Goal: Task Accomplishment & Management: Manage account settings

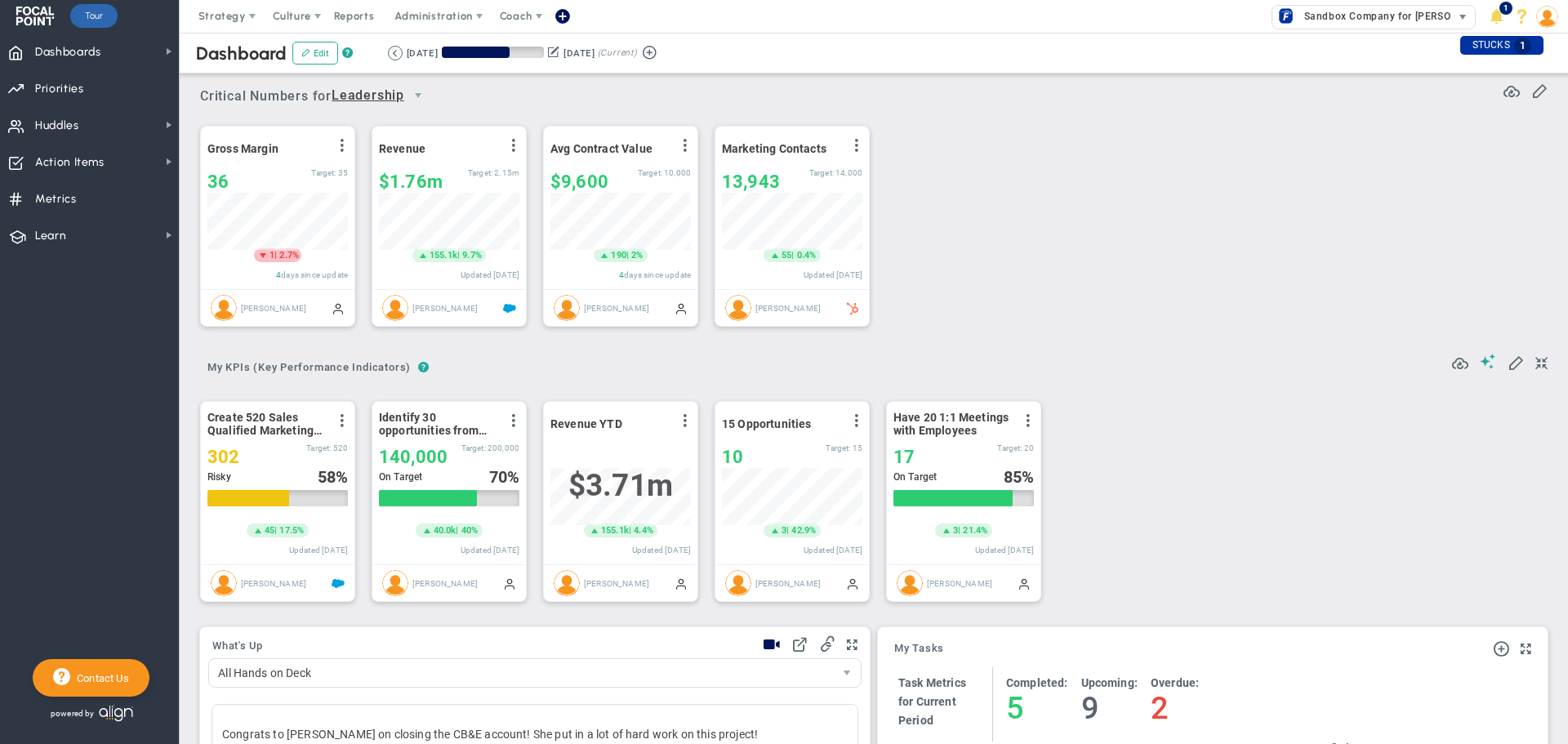
click at [1401, 16] on span "Sandbox Company for [PERSON_NAME]" at bounding box center [1396, 17] width 200 height 21
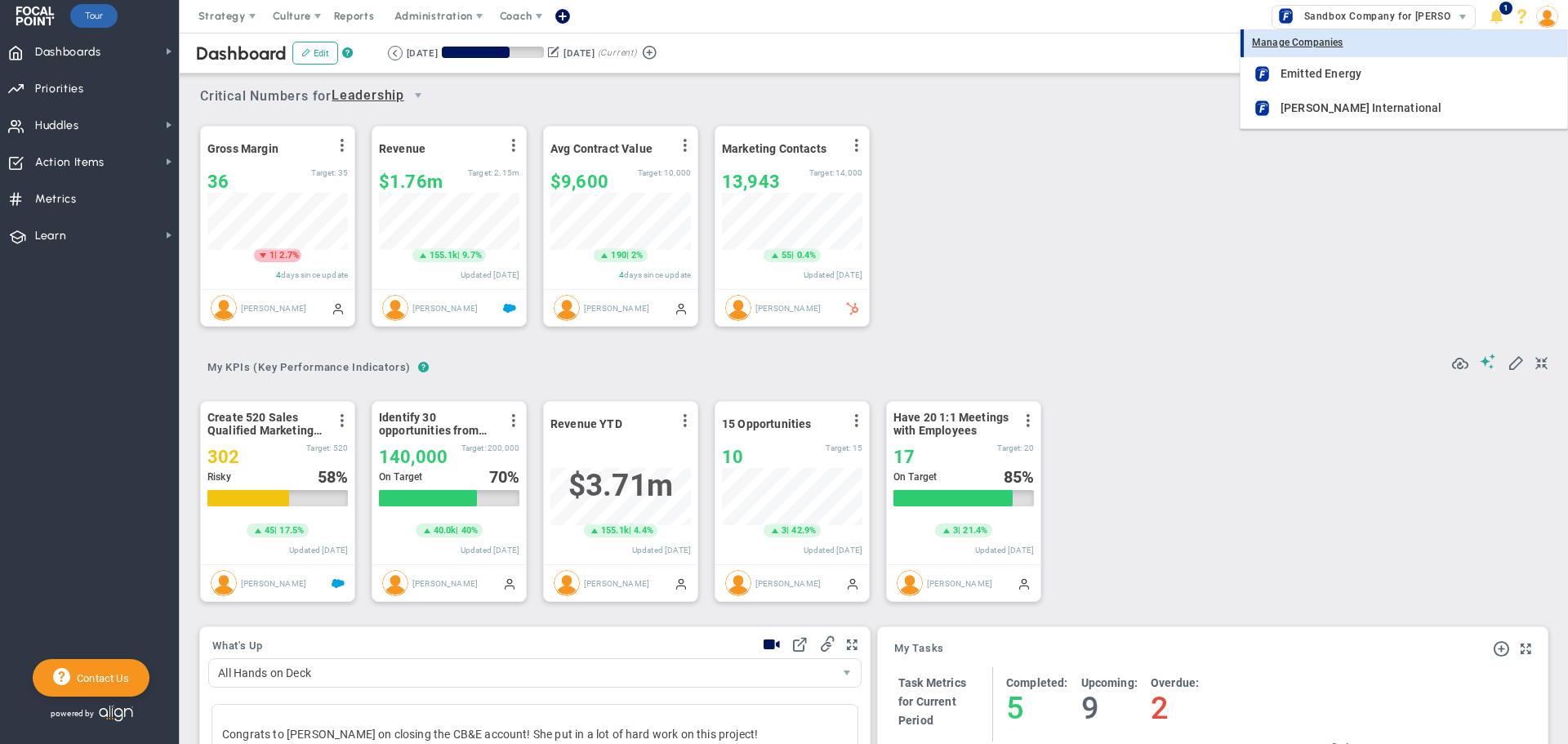
click at [1308, 43] on div "Manage Companies" at bounding box center [1404, 43] width 327 height 28
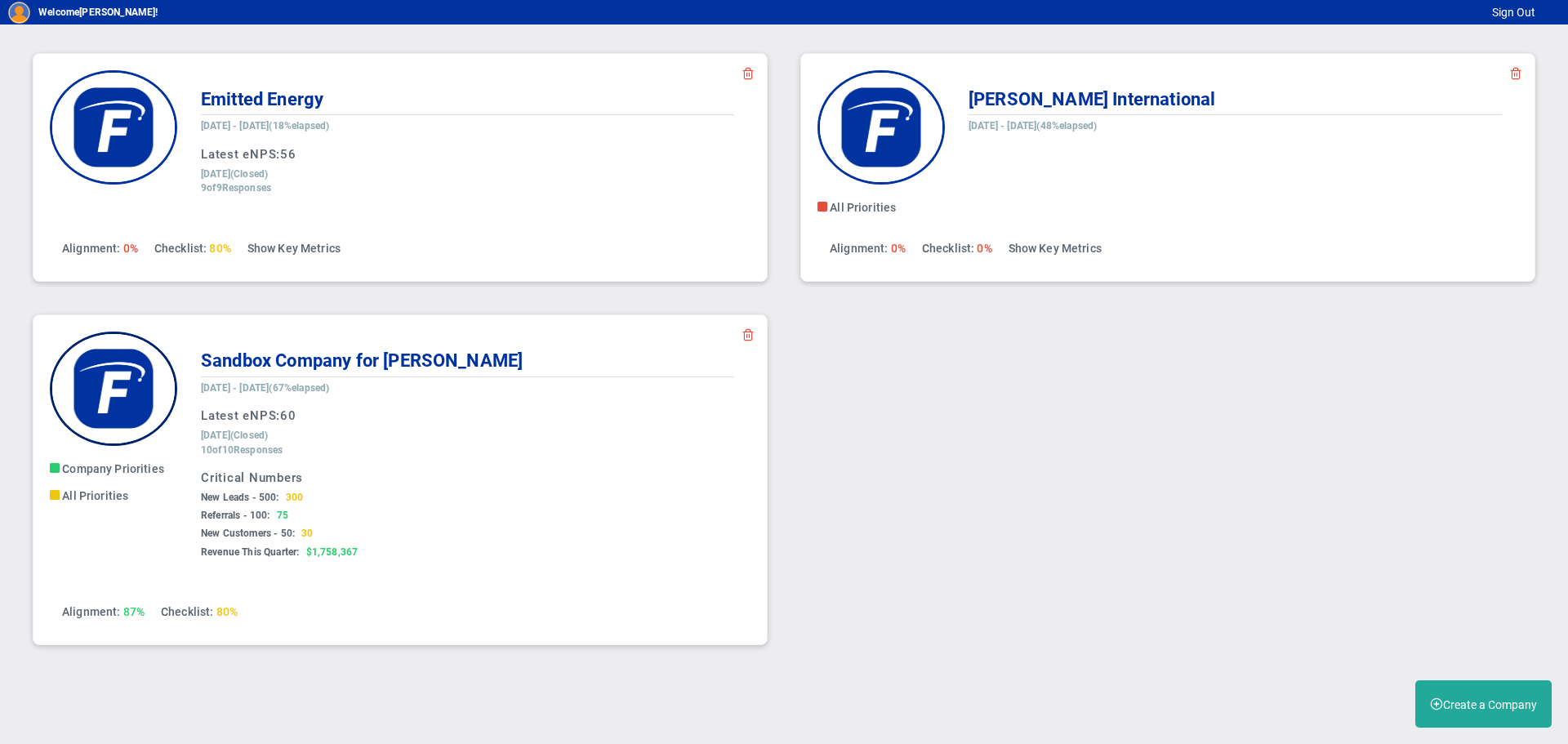
click at [155, 389] on img at bounding box center [113, 389] width 127 height 115
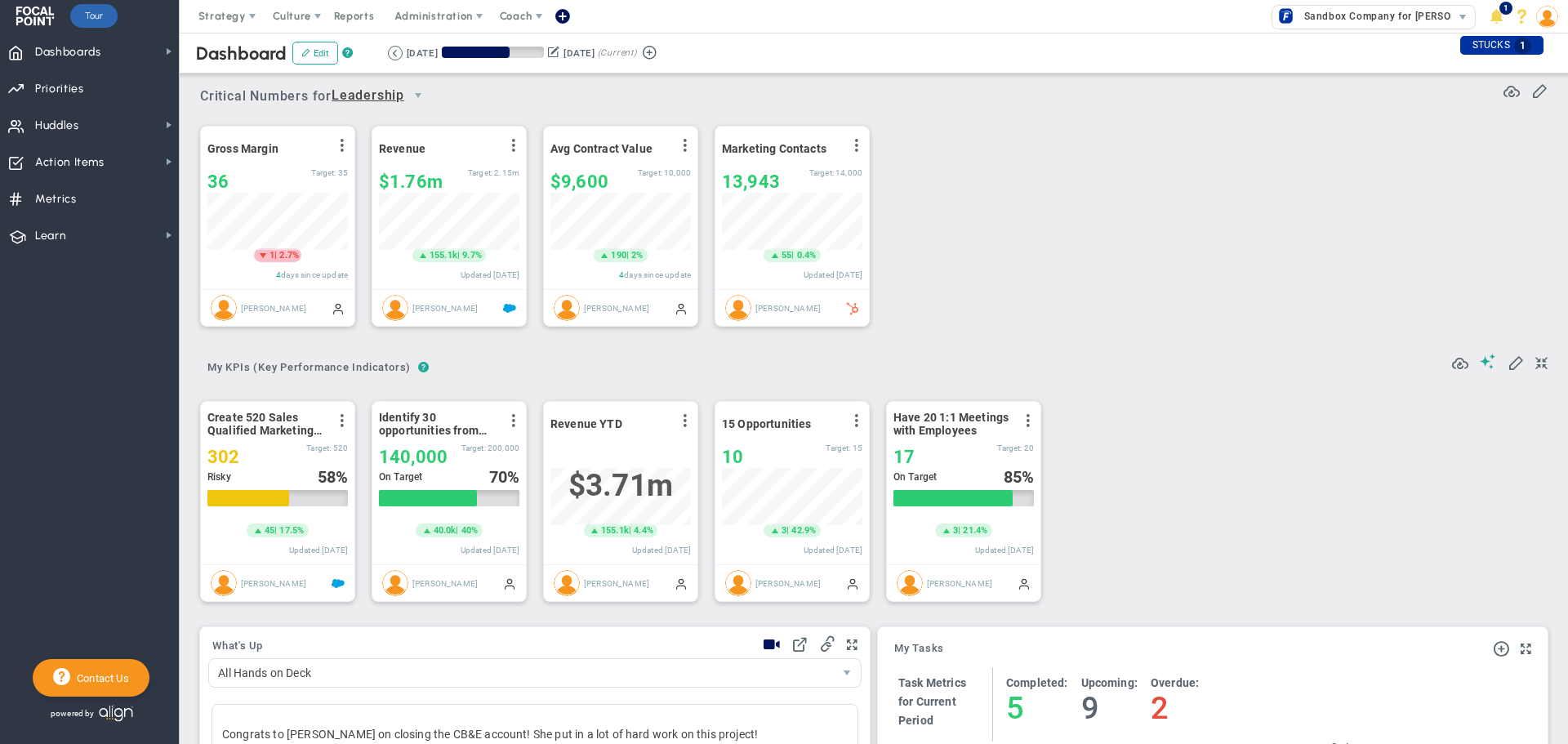
scroll to position [57, 140]
click at [458, 16] on span "Administration" at bounding box center [433, 16] width 78 height 13
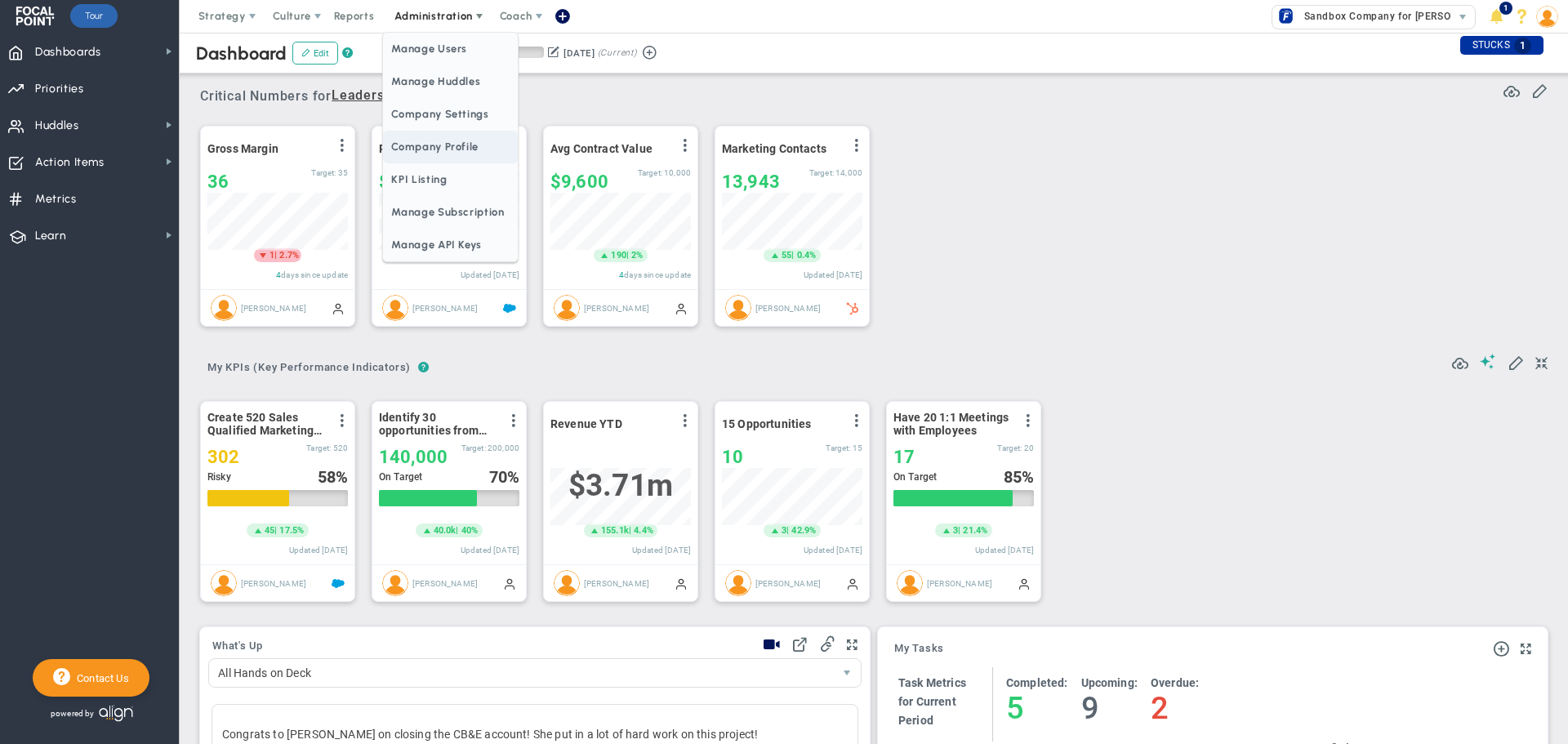
click at [440, 140] on span "Company Profile" at bounding box center [450, 147] width 134 height 33
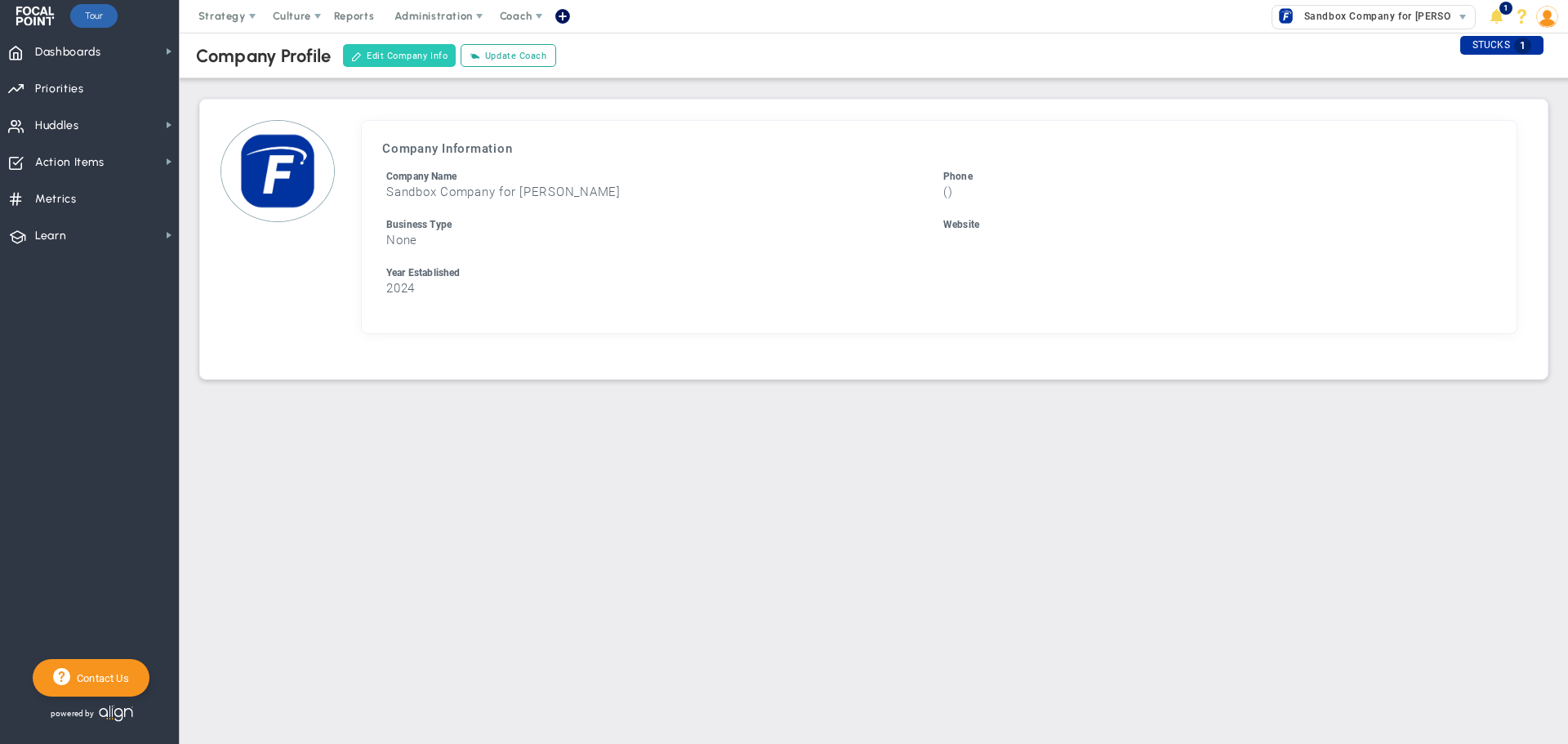
click at [412, 59] on button "Edit Company Info" at bounding box center [400, 55] width 113 height 23
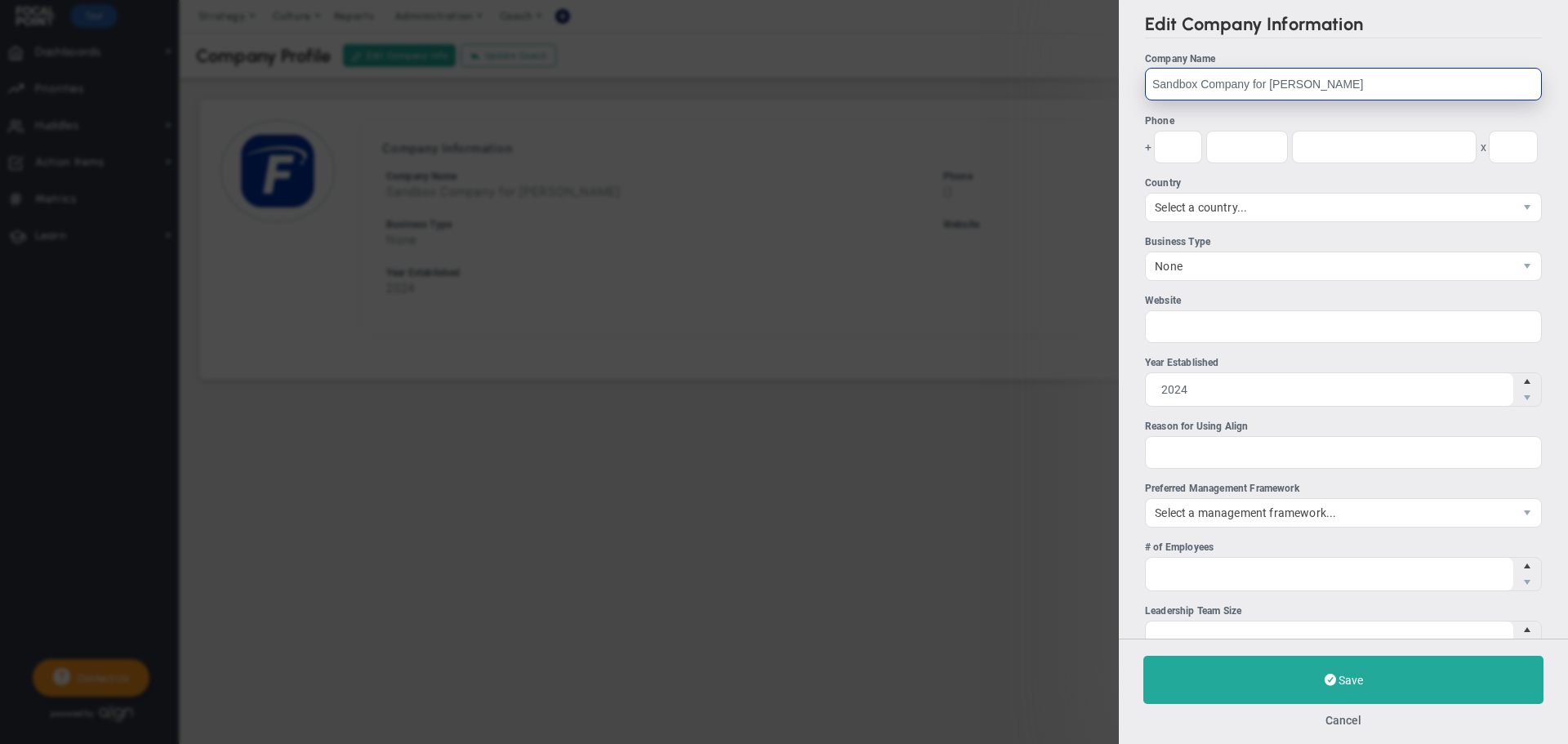
drag, startPoint x: 1367, startPoint y: 80, endPoint x: 1017, endPoint y: 68, distance: 350.2
click at [1017, 68] on div "Edit Company Information Company Name Sandbox Company for [PERSON_NAME] Phone +…" at bounding box center [784, 372] width 1568 height 744
type input "THENTIC"
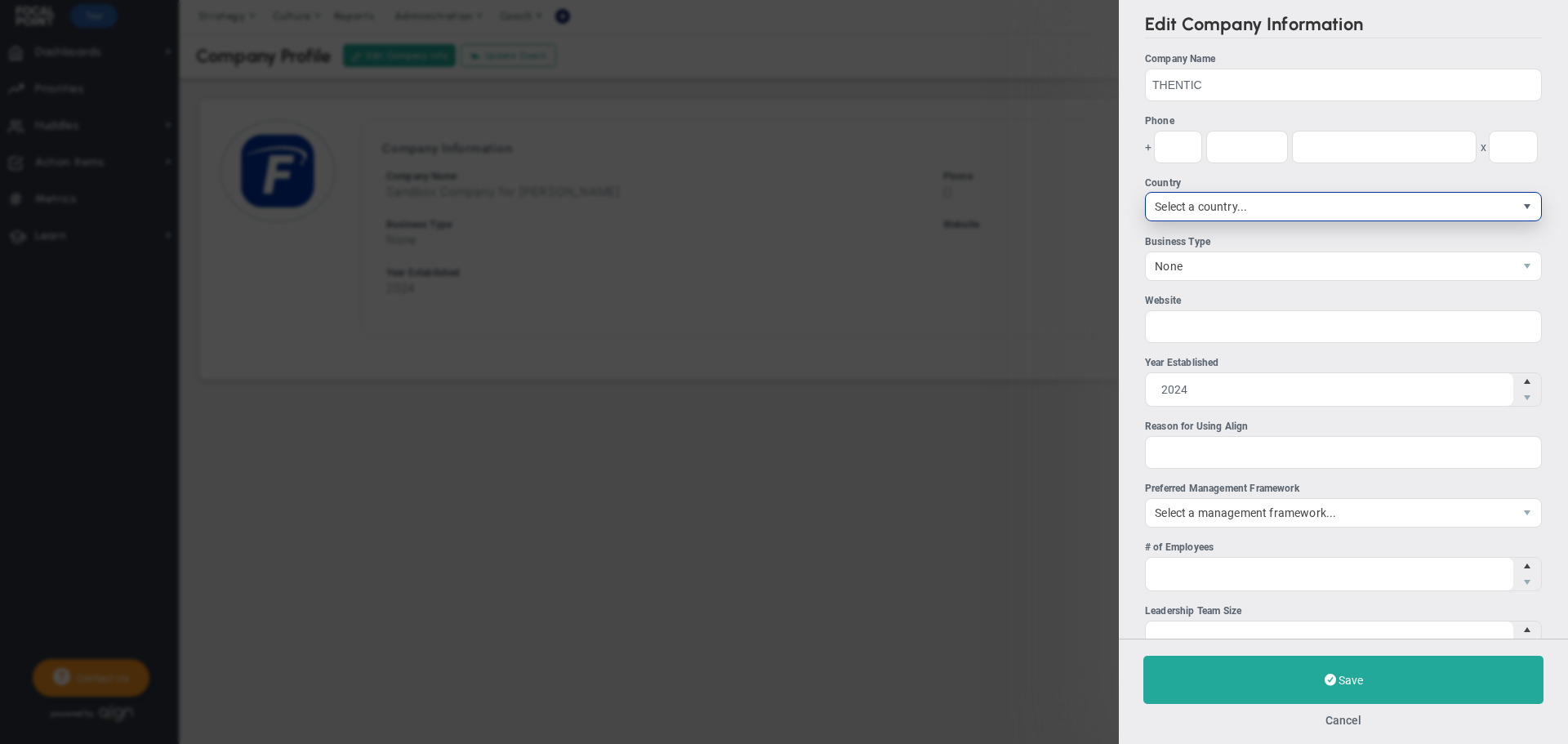
click at [1520, 208] on span "select" at bounding box center [1526, 206] width 13 height 13
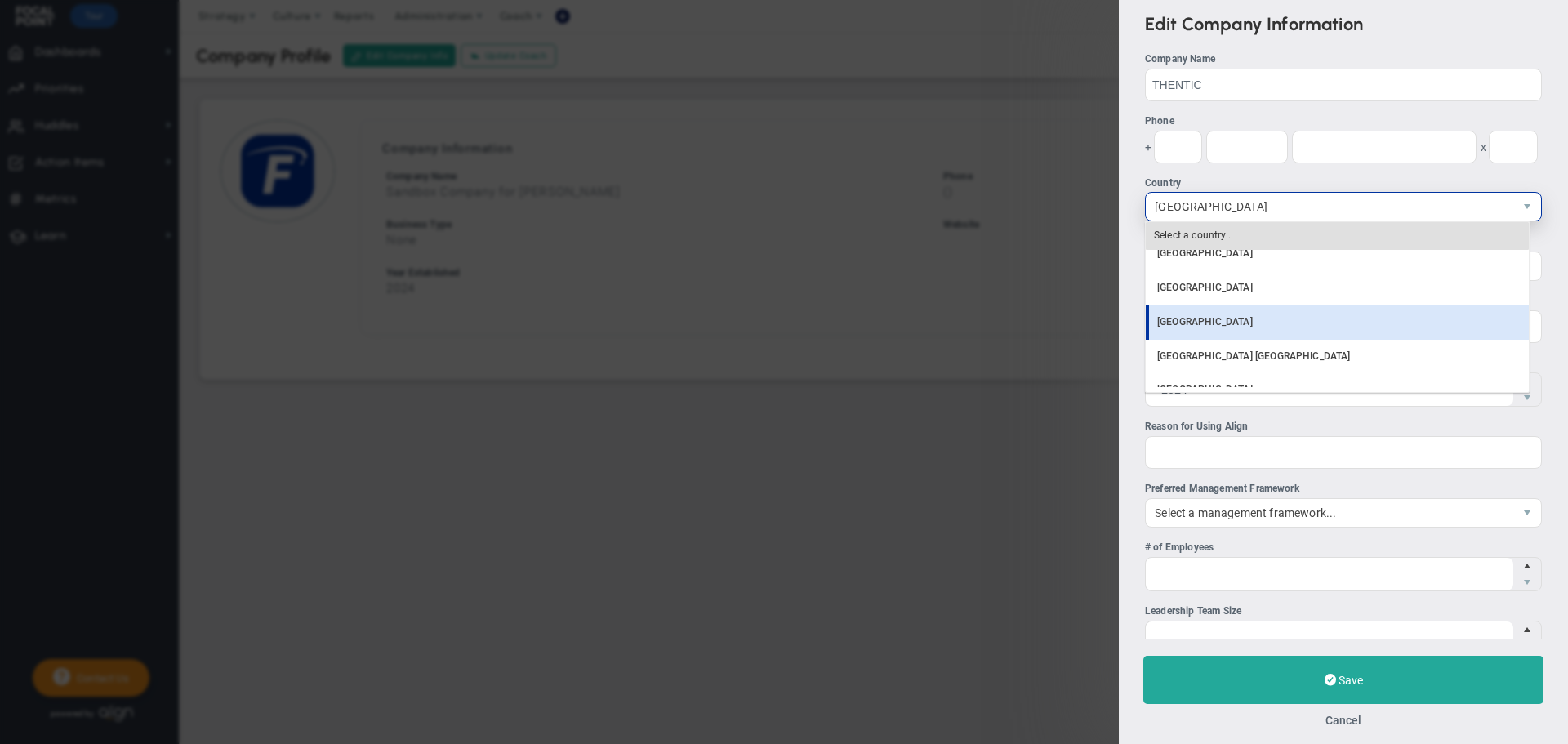
click at [1223, 323] on li "[GEOGRAPHIC_DATA]" at bounding box center [1337, 322] width 383 height 34
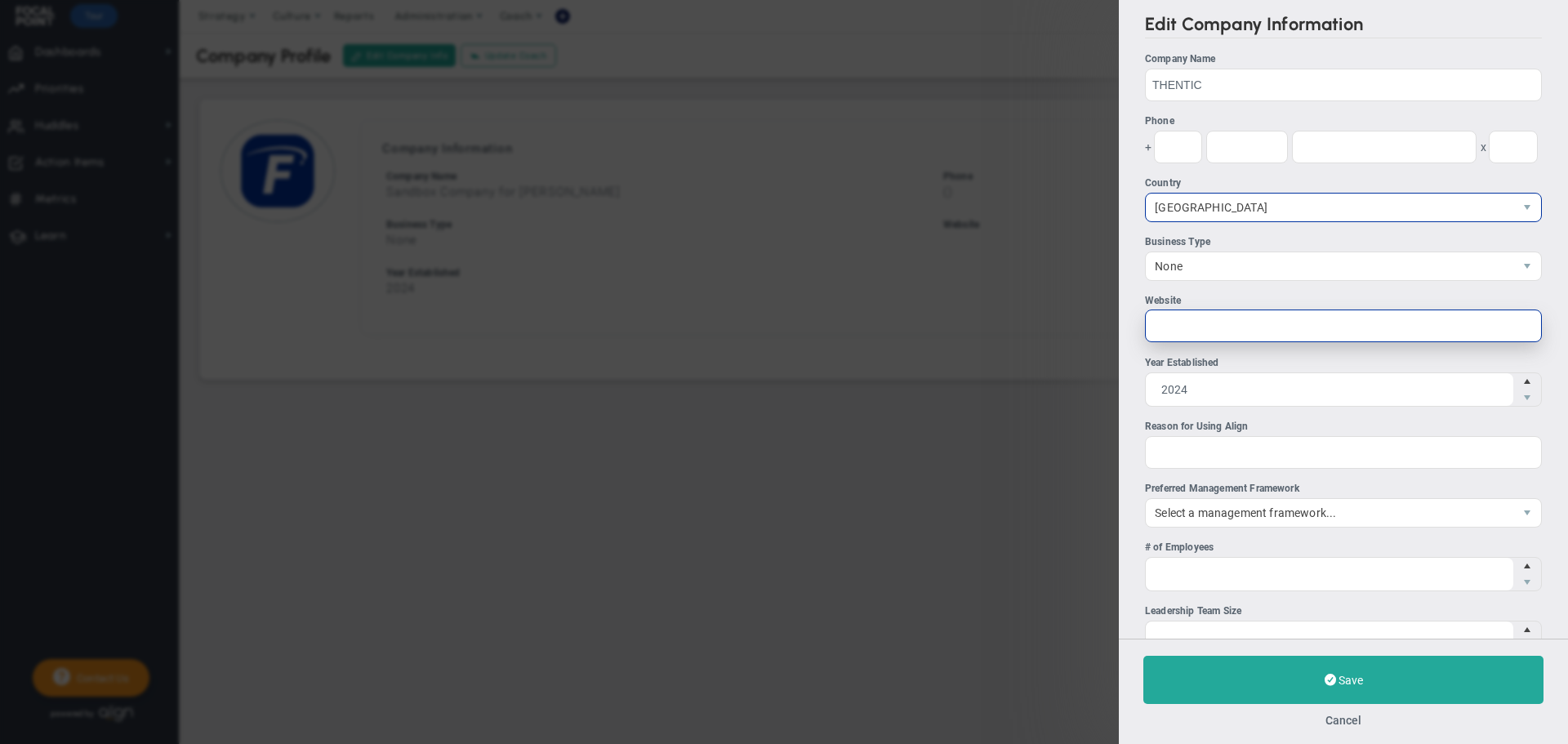
click at [1197, 334] on input "Website" at bounding box center [1343, 326] width 397 height 33
paste input "[URL][DOMAIN_NAME]"
type input "[URL][DOMAIN_NAME]"
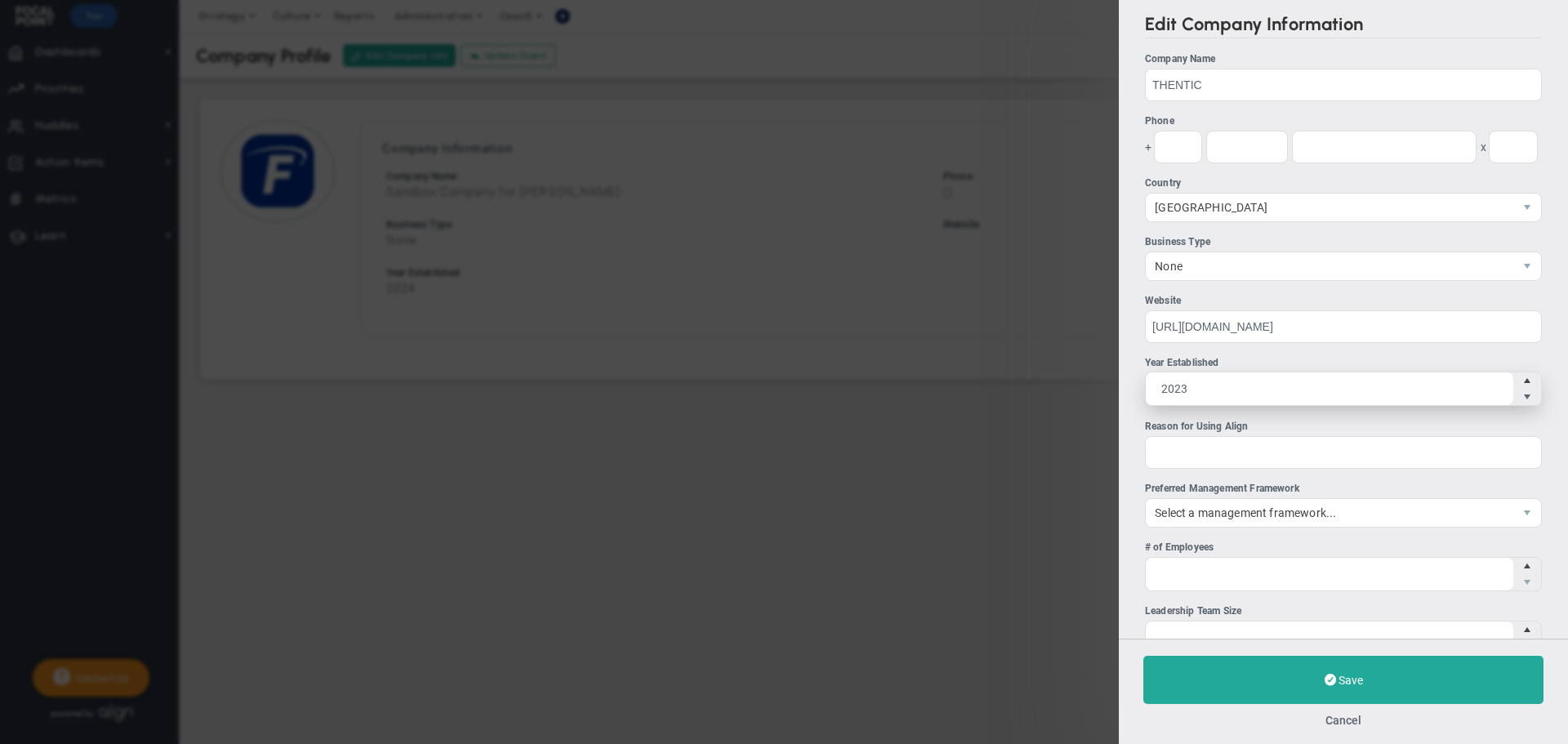
click at [1520, 400] on span "Decrease value" at bounding box center [1526, 397] width 13 height 17
click at [1513, 400] on input "2023" at bounding box center [1330, 389] width 368 height 33
click at [1520, 400] on span "Decrease value" at bounding box center [1526, 397] width 13 height 17
click at [0, 0] on input "2022" at bounding box center [0, 0] width 0 height 0
click at [1520, 400] on span "Decrease value" at bounding box center [1526, 397] width 13 height 17
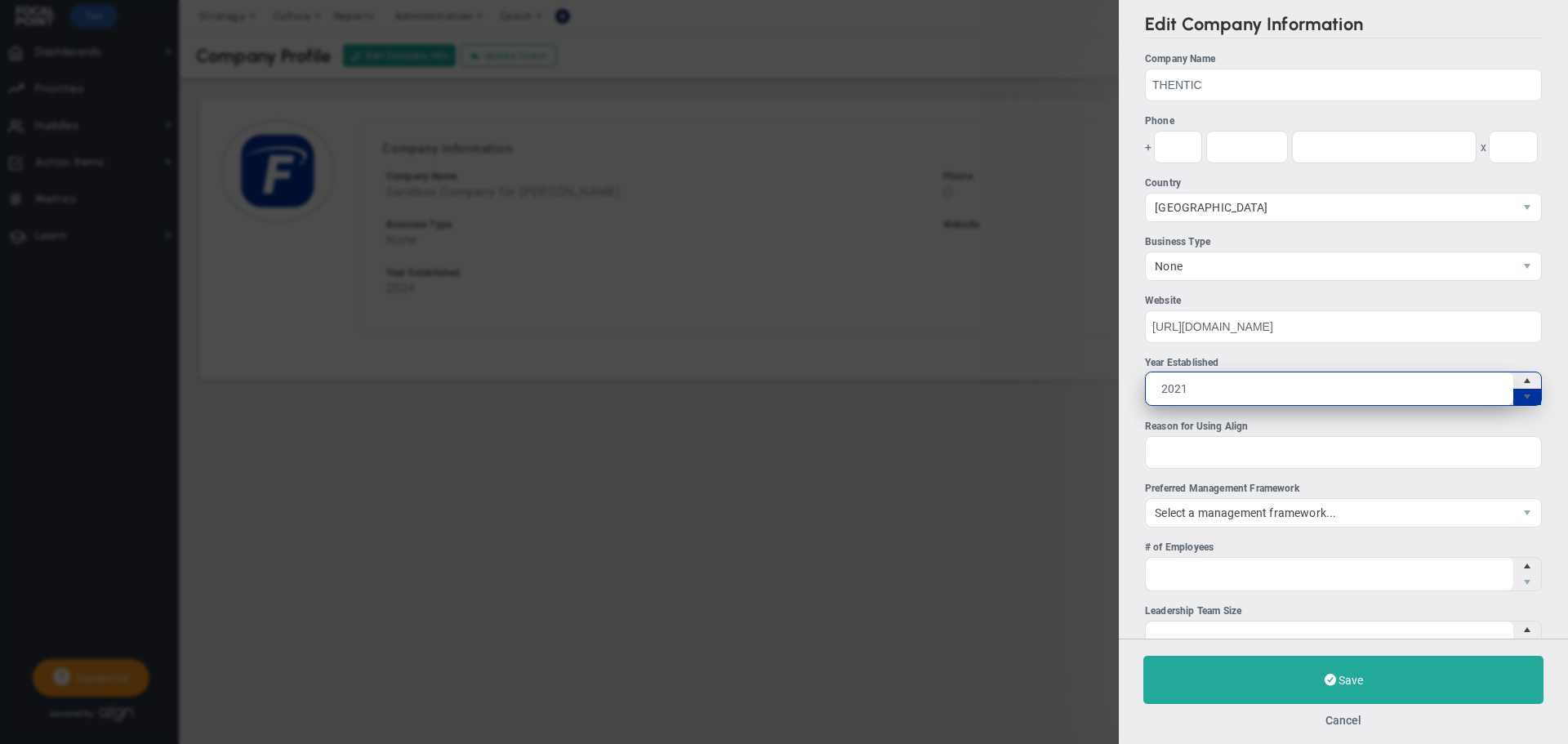
click at [0, 0] on input "2021" at bounding box center [0, 0] width 0 height 0
type input "2020"
click at [1520, 400] on span "Decrease value" at bounding box center [1526, 397] width 13 height 17
click at [0, 0] on input "2020" at bounding box center [0, 0] width 0 height 0
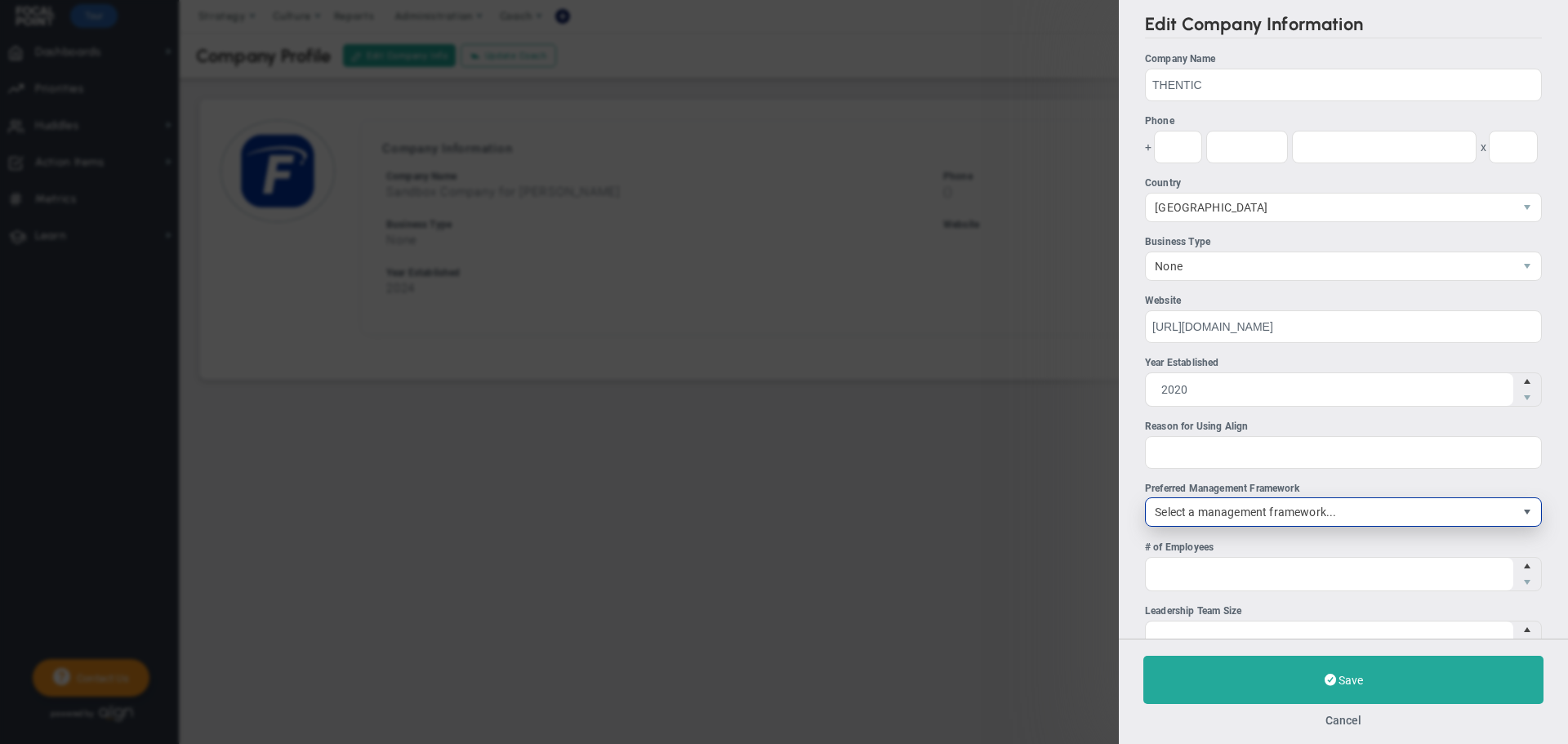
click at [1520, 508] on span "select" at bounding box center [1526, 512] width 13 height 13
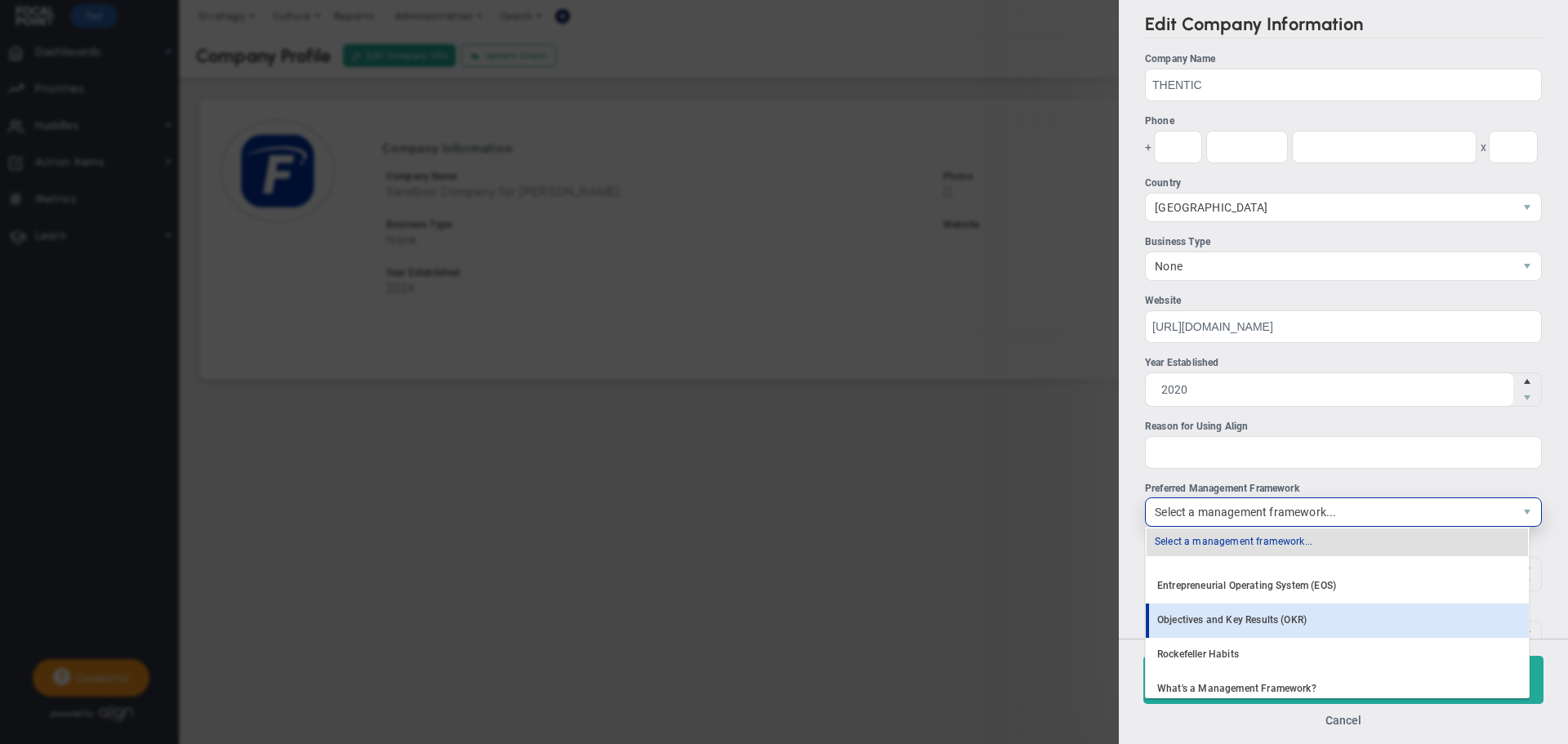
scroll to position [33, 0]
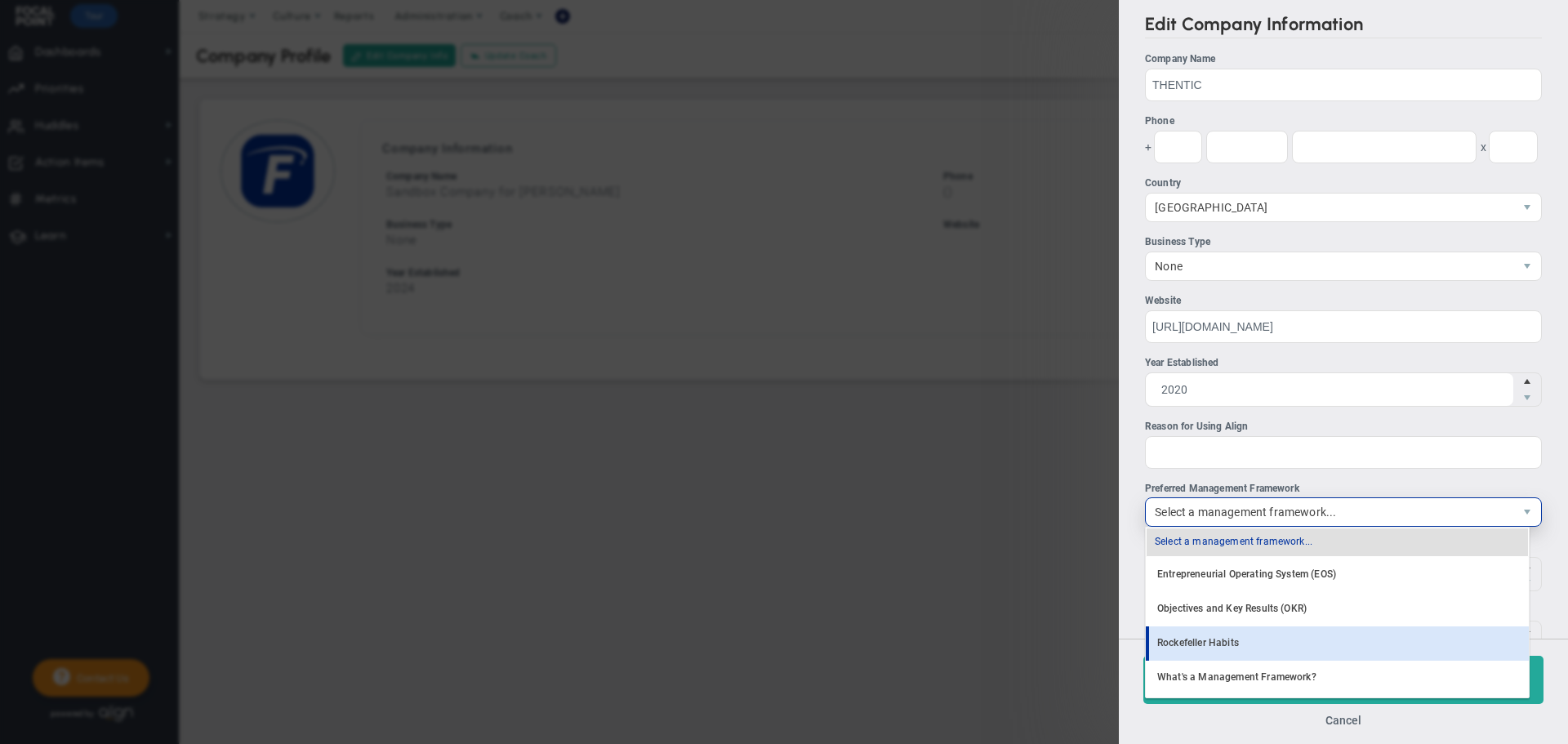
click at [1218, 638] on li "Rockefeller Habits" at bounding box center [1337, 643] width 383 height 34
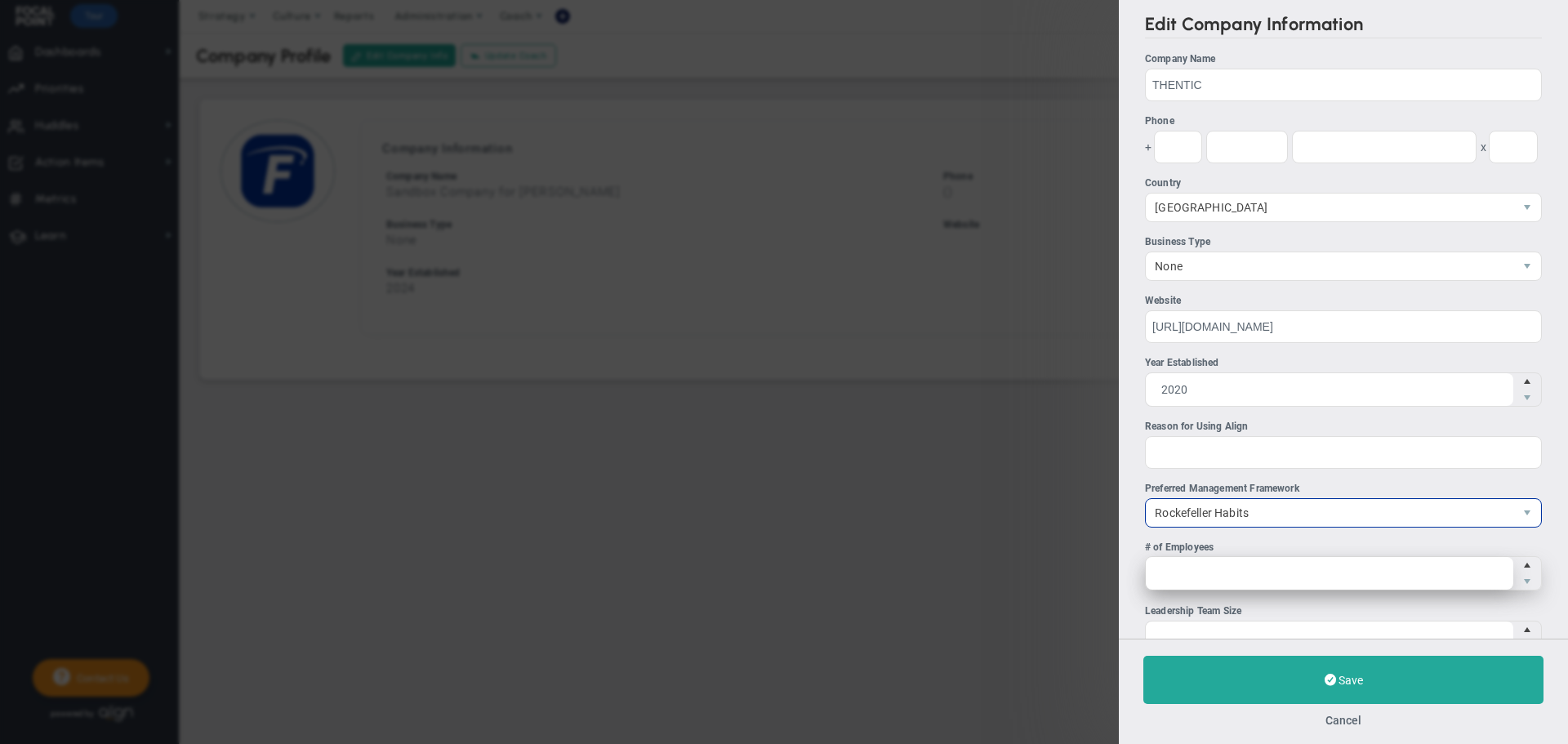
click at [1263, 583] on span at bounding box center [1343, 573] width 397 height 34
click at [1263, 583] on input "# of Employees" at bounding box center [1330, 573] width 368 height 33
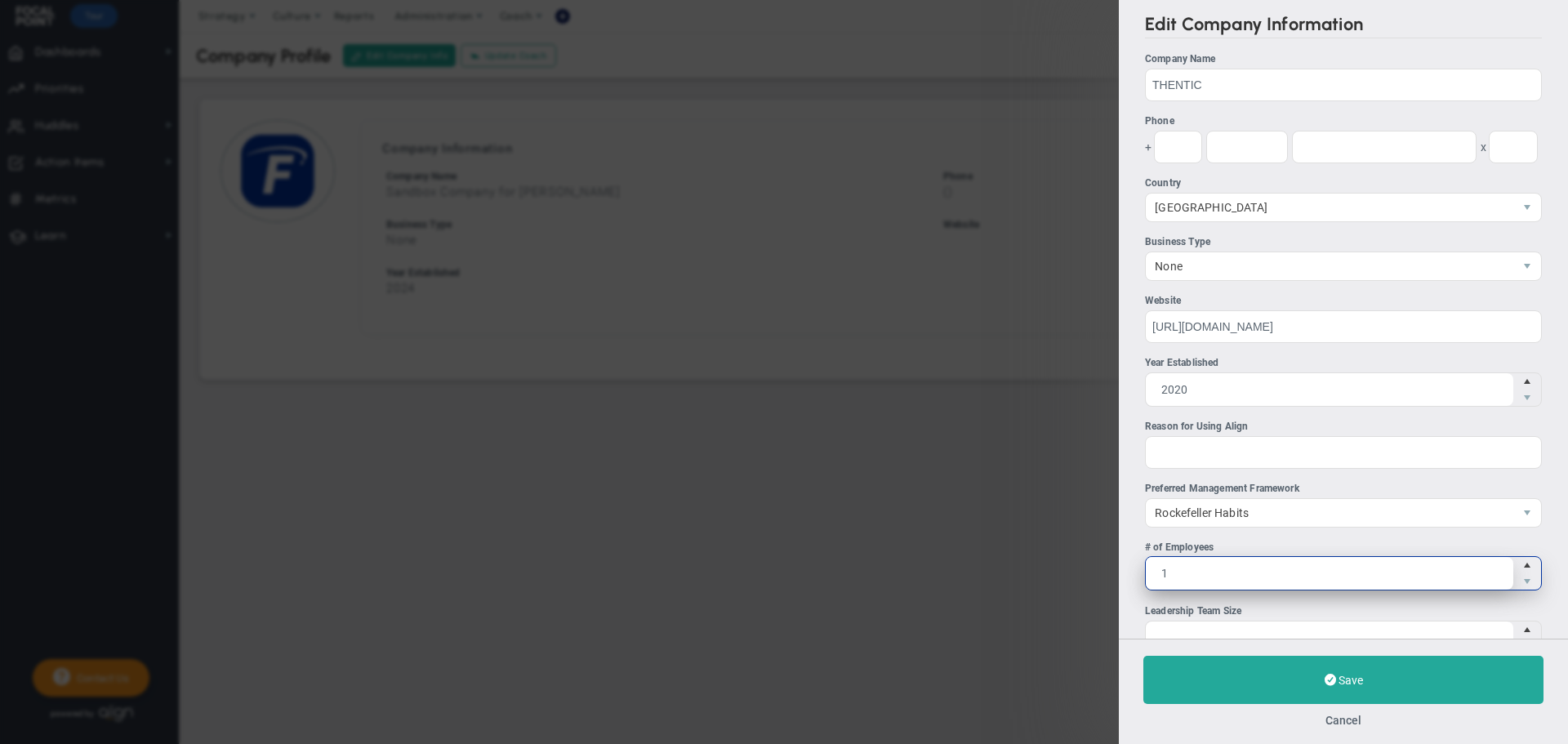
type input "15"
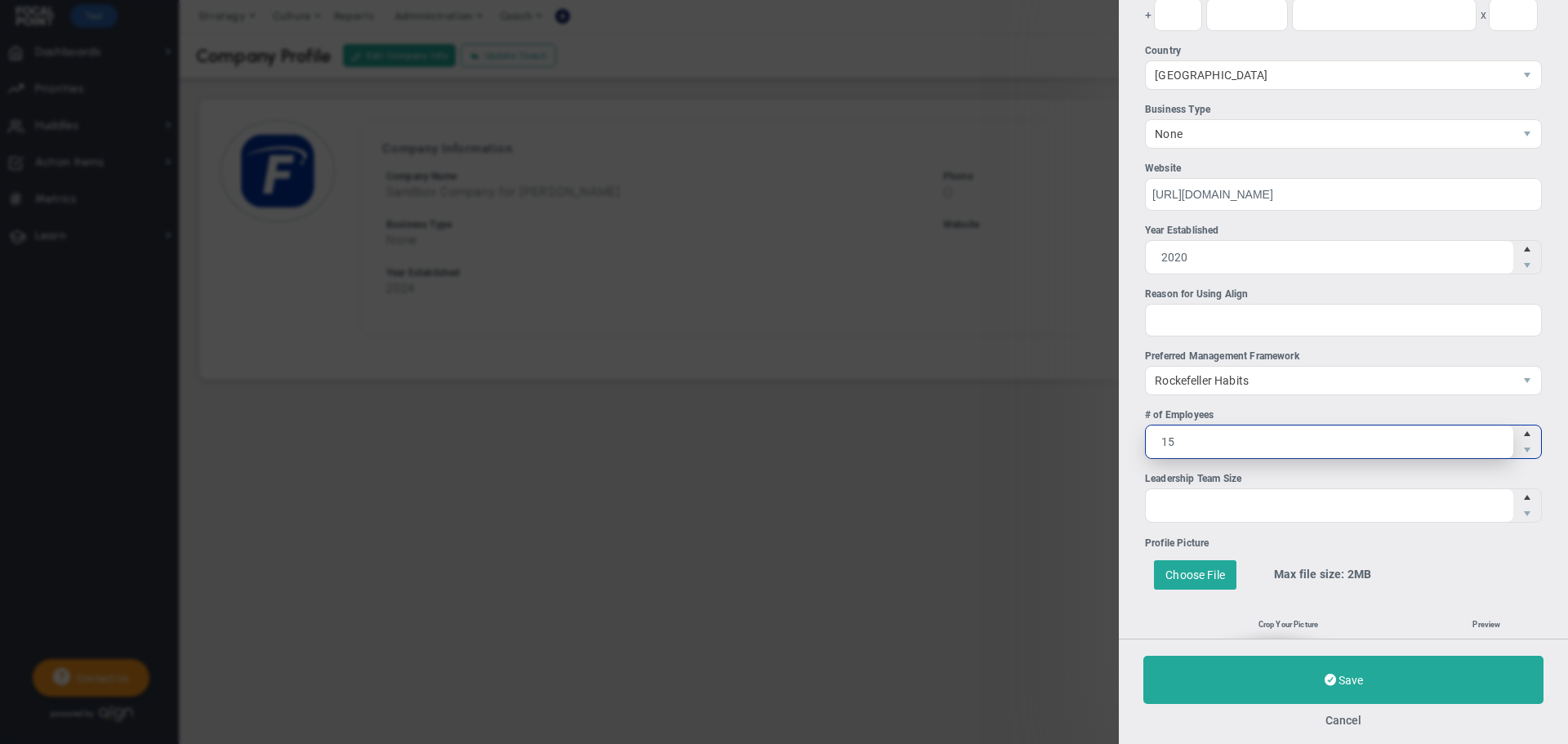
scroll to position [163, 0]
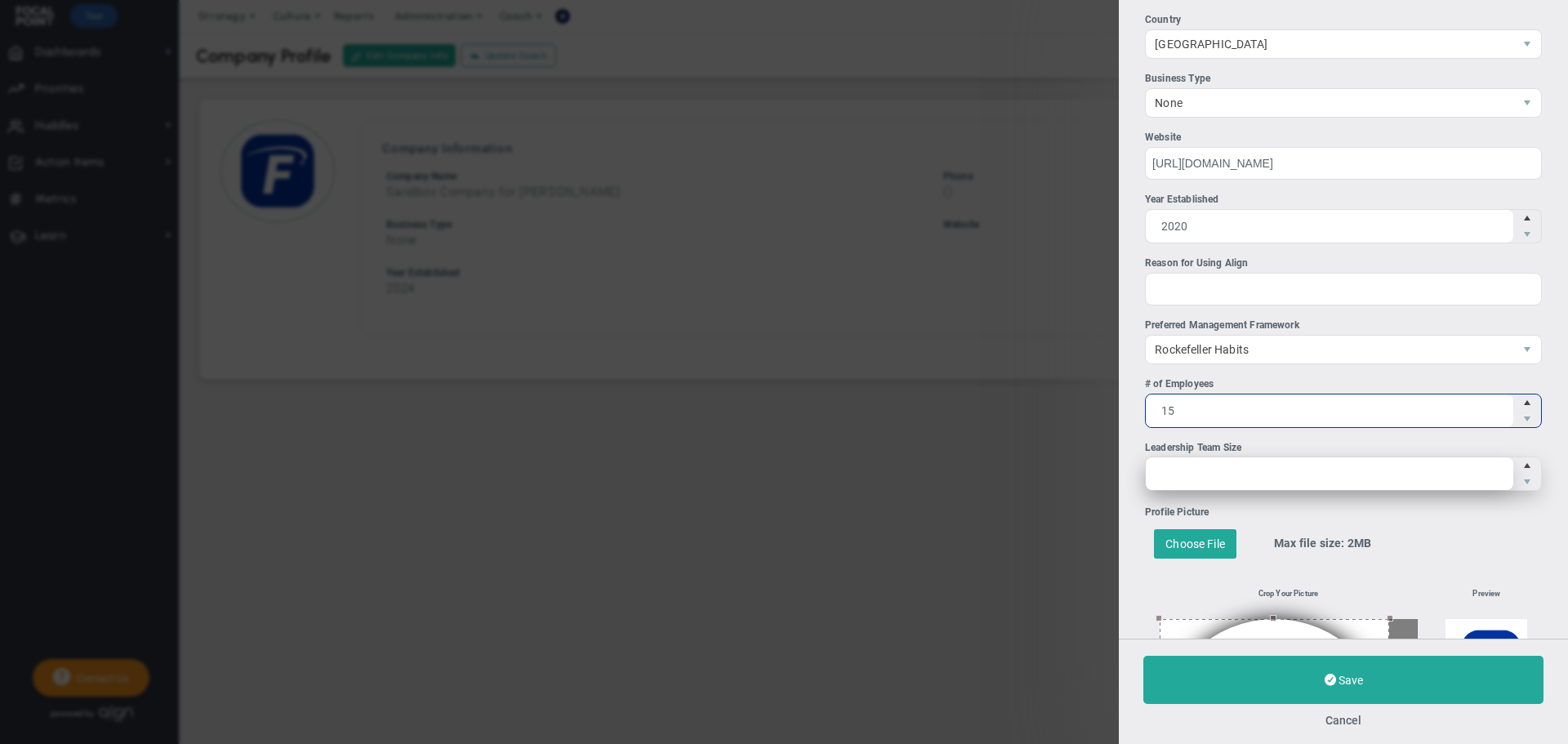
type input "15"
click at [1258, 477] on span at bounding box center [1343, 473] width 397 height 34
click at [1258, 477] on input "Leadership Team Size" at bounding box center [1330, 474] width 368 height 33
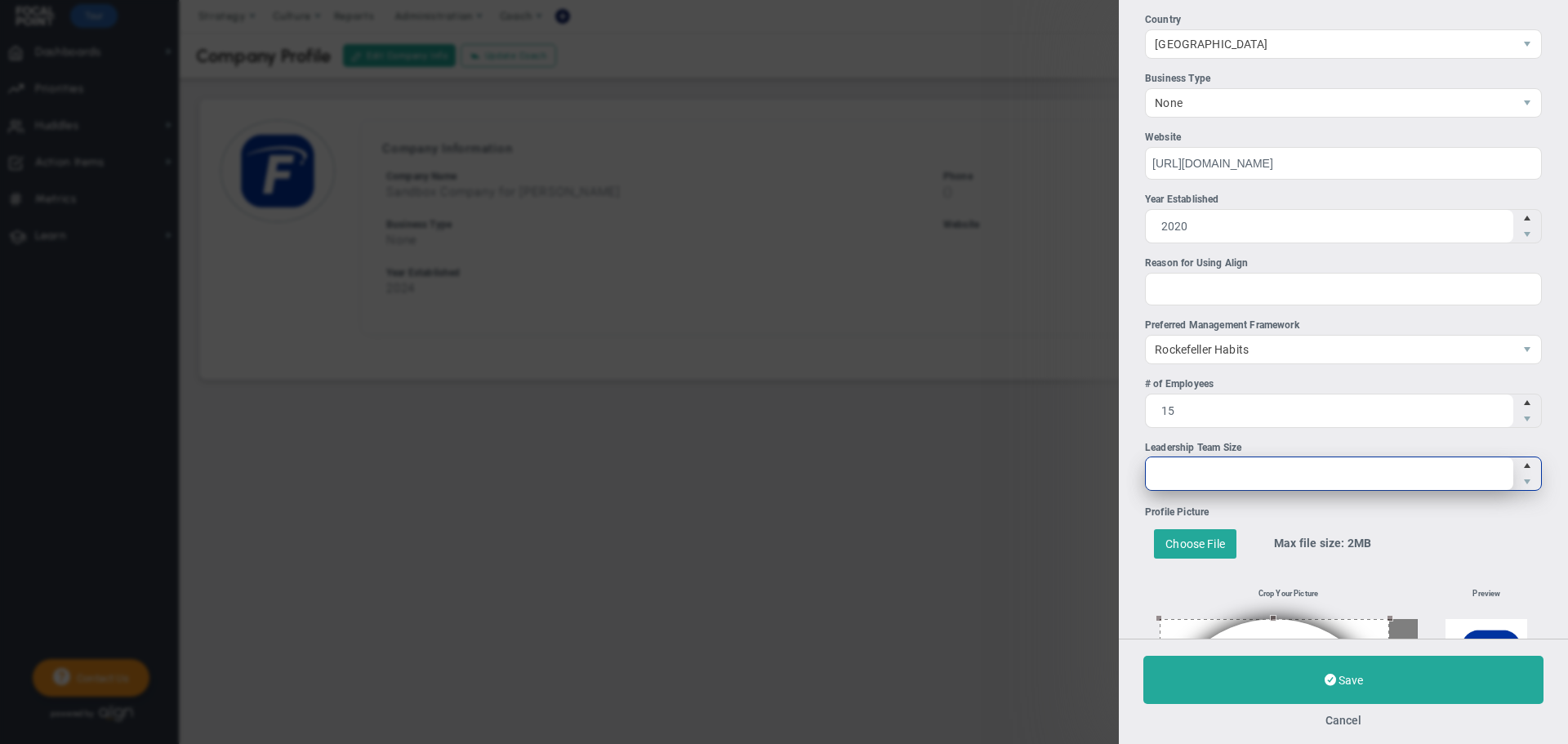
type input "1"
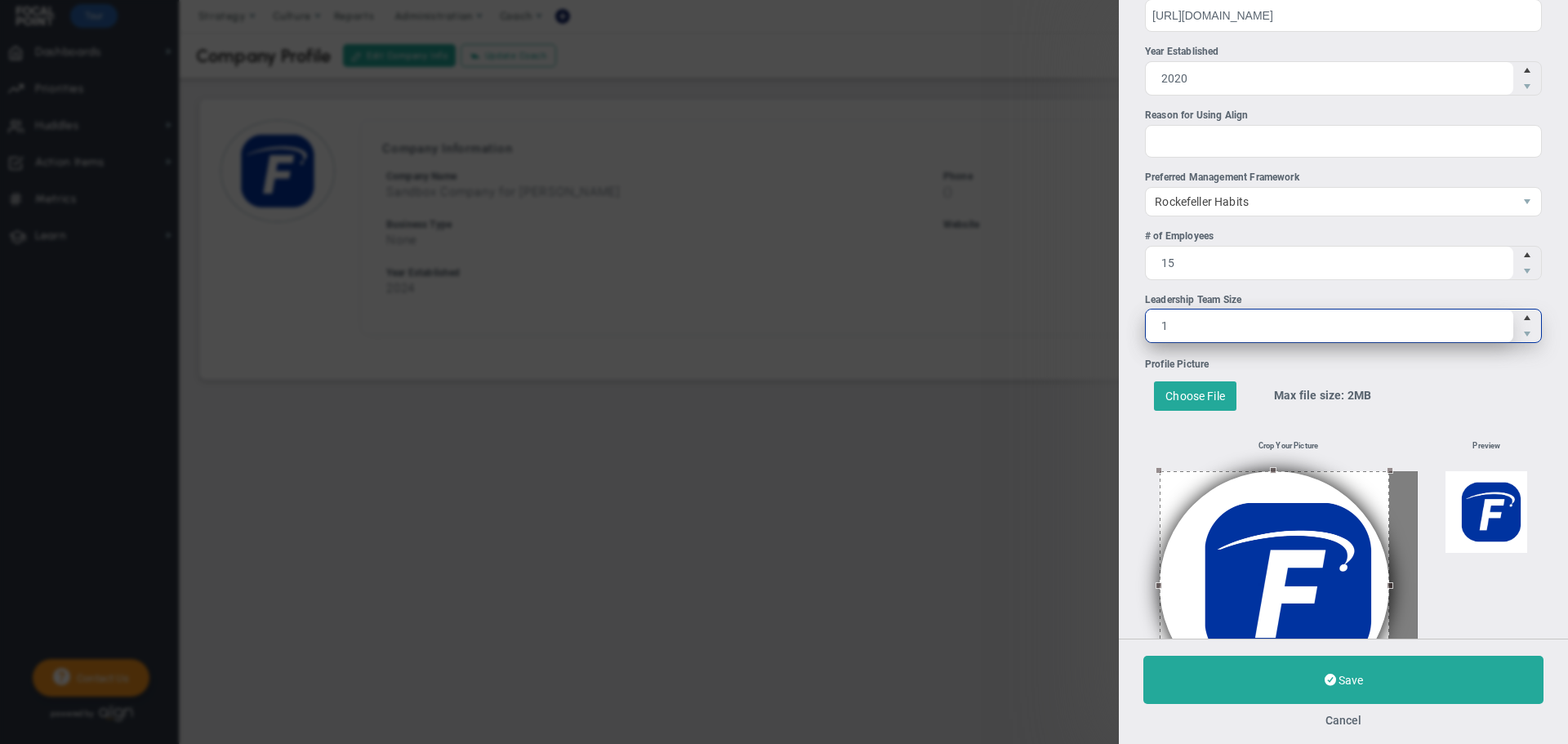
scroll to position [327, 0]
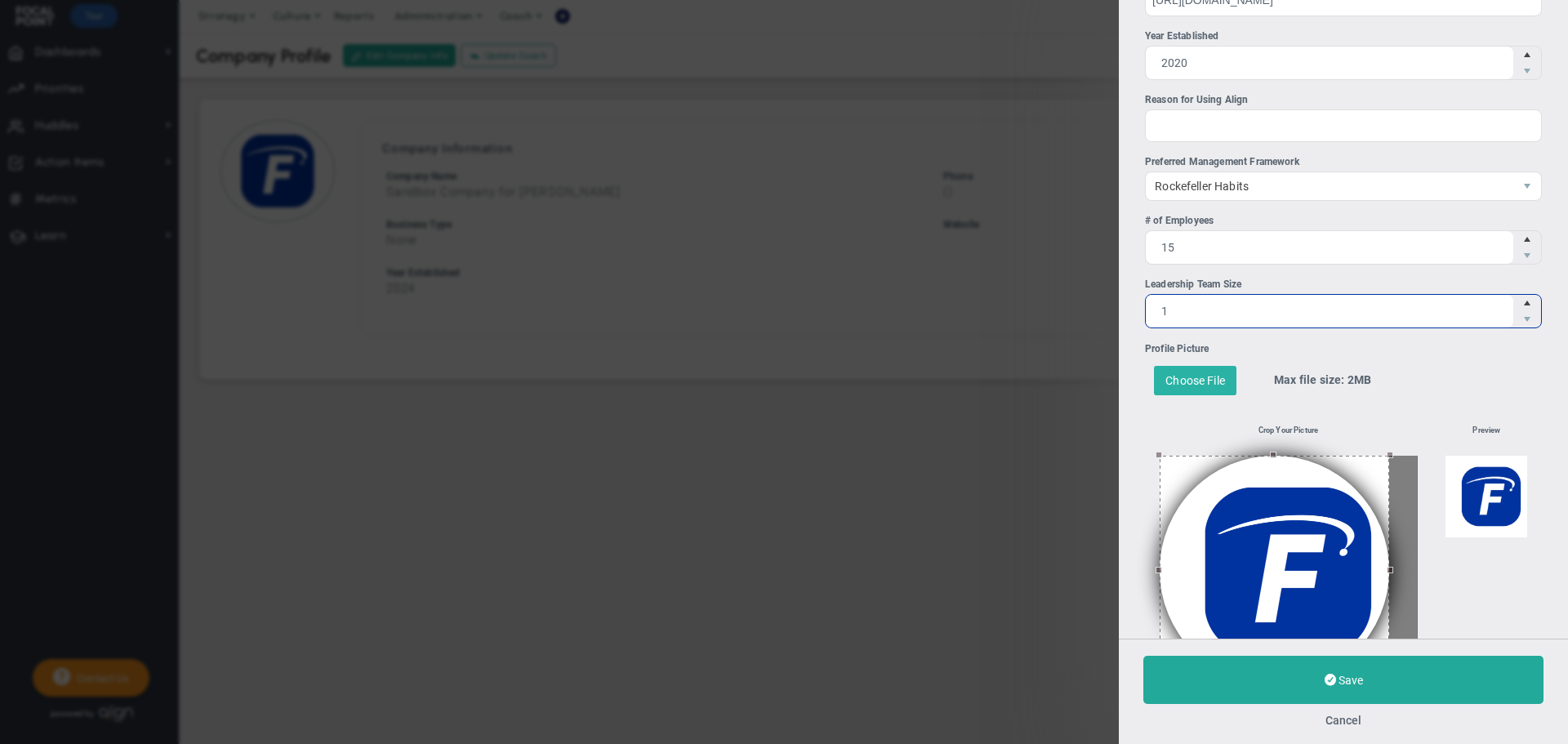
type input "1"
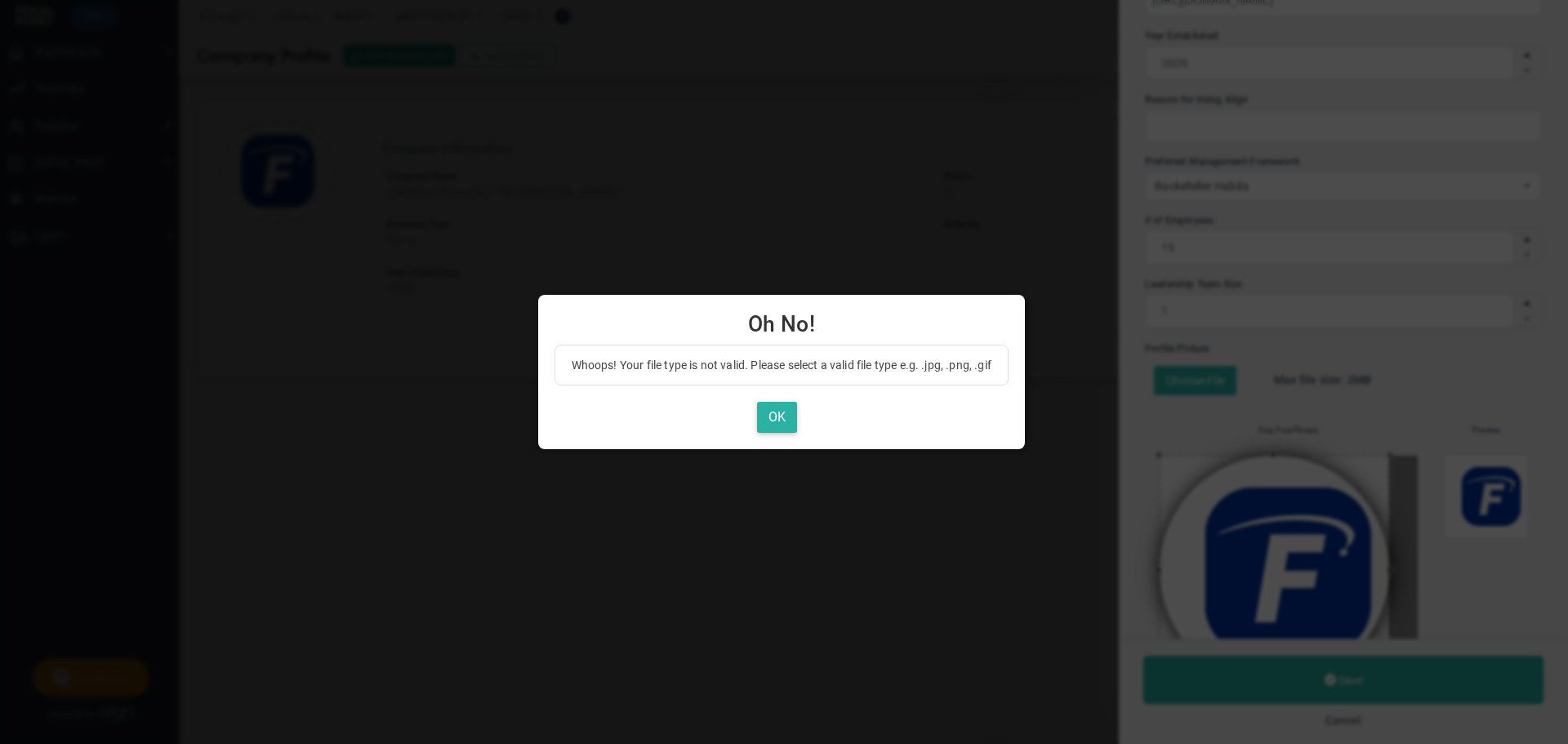
click at [782, 419] on button "OK" at bounding box center [776, 417] width 40 height 32
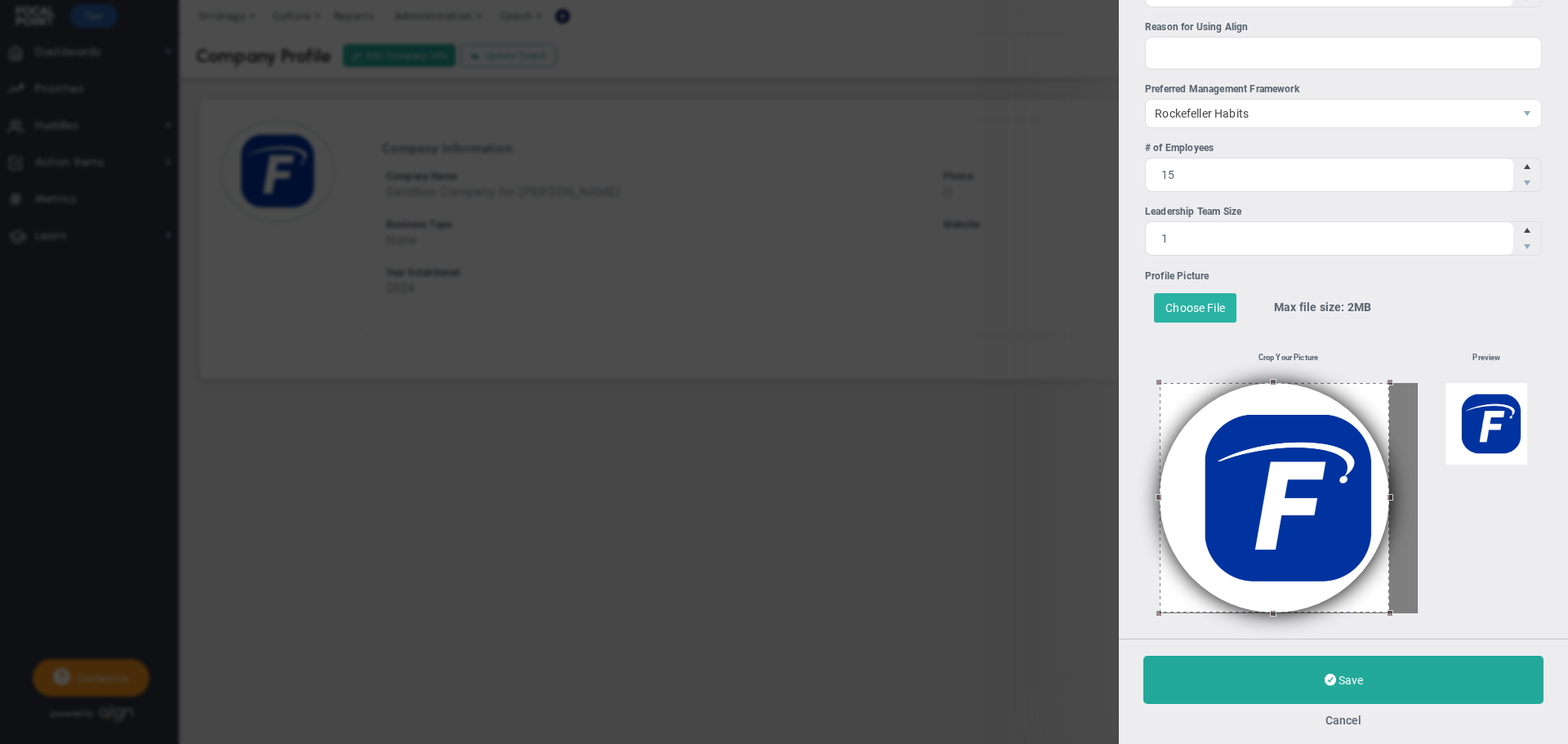
scroll to position [400, 0]
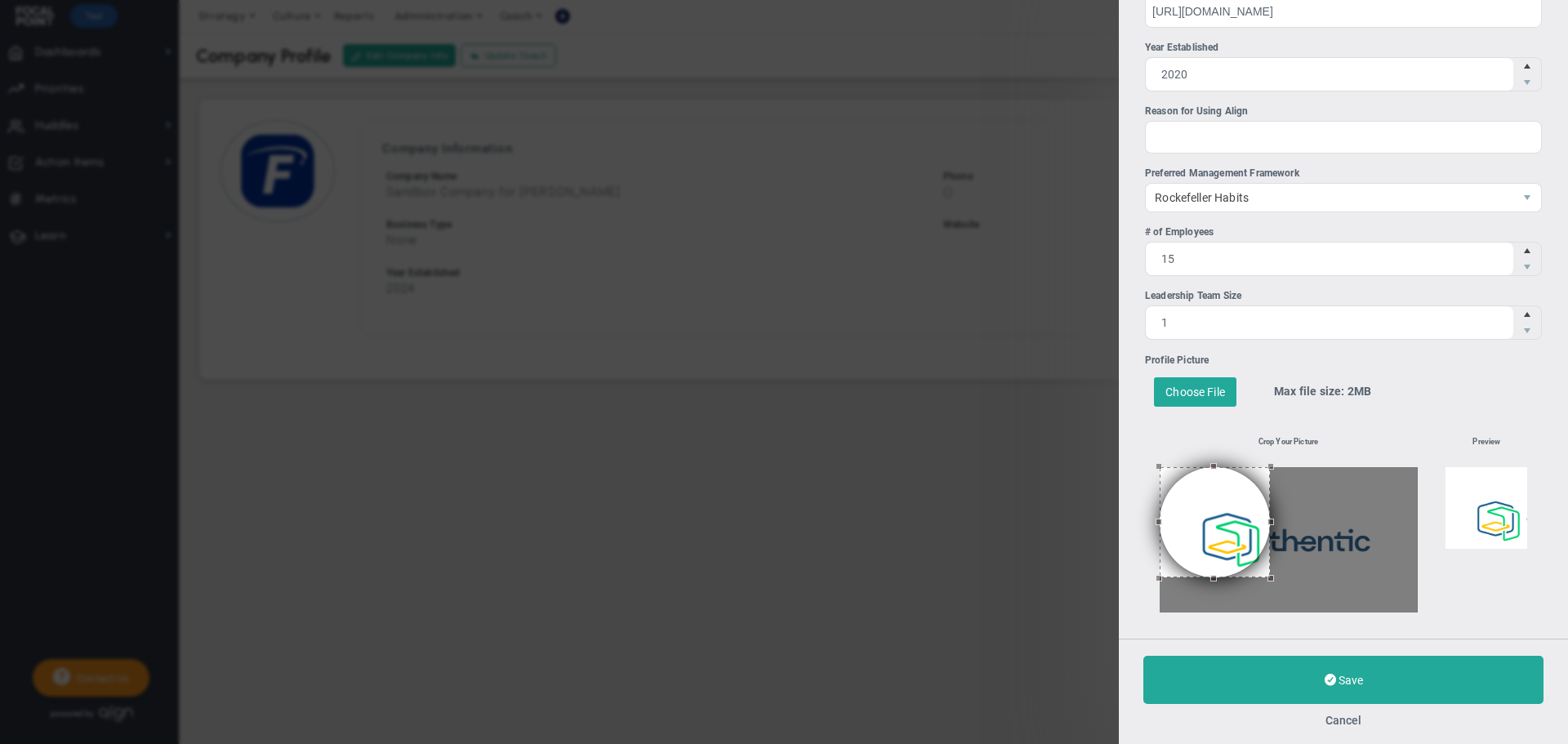
drag, startPoint x: 1302, startPoint y: 611, endPoint x: 1268, endPoint y: 602, distance: 35.2
click at [1268, 602] on div at bounding box center [1288, 539] width 258 height 145
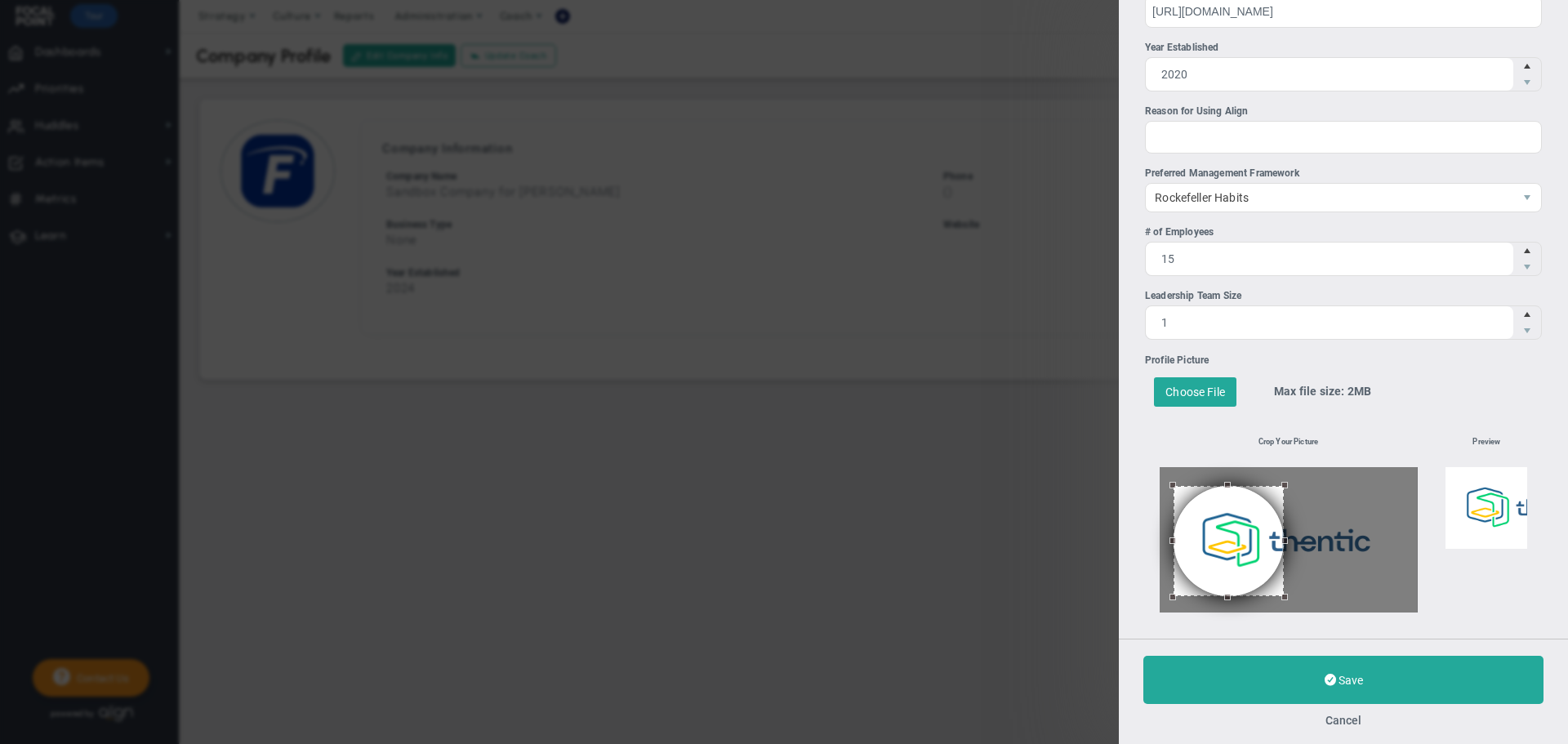
drag, startPoint x: 1177, startPoint y: 561, endPoint x: 1192, endPoint y: 580, distance: 24.2
click at [1192, 580] on button at bounding box center [1228, 540] width 110 height 110
drag, startPoint x: 1283, startPoint y: 597, endPoint x: 1270, endPoint y: 591, distance: 14.3
click at [1270, 591] on div at bounding box center [1288, 539] width 258 height 145
drag, startPoint x: 1229, startPoint y: 564, endPoint x: 1241, endPoint y: 572, distance: 14.4
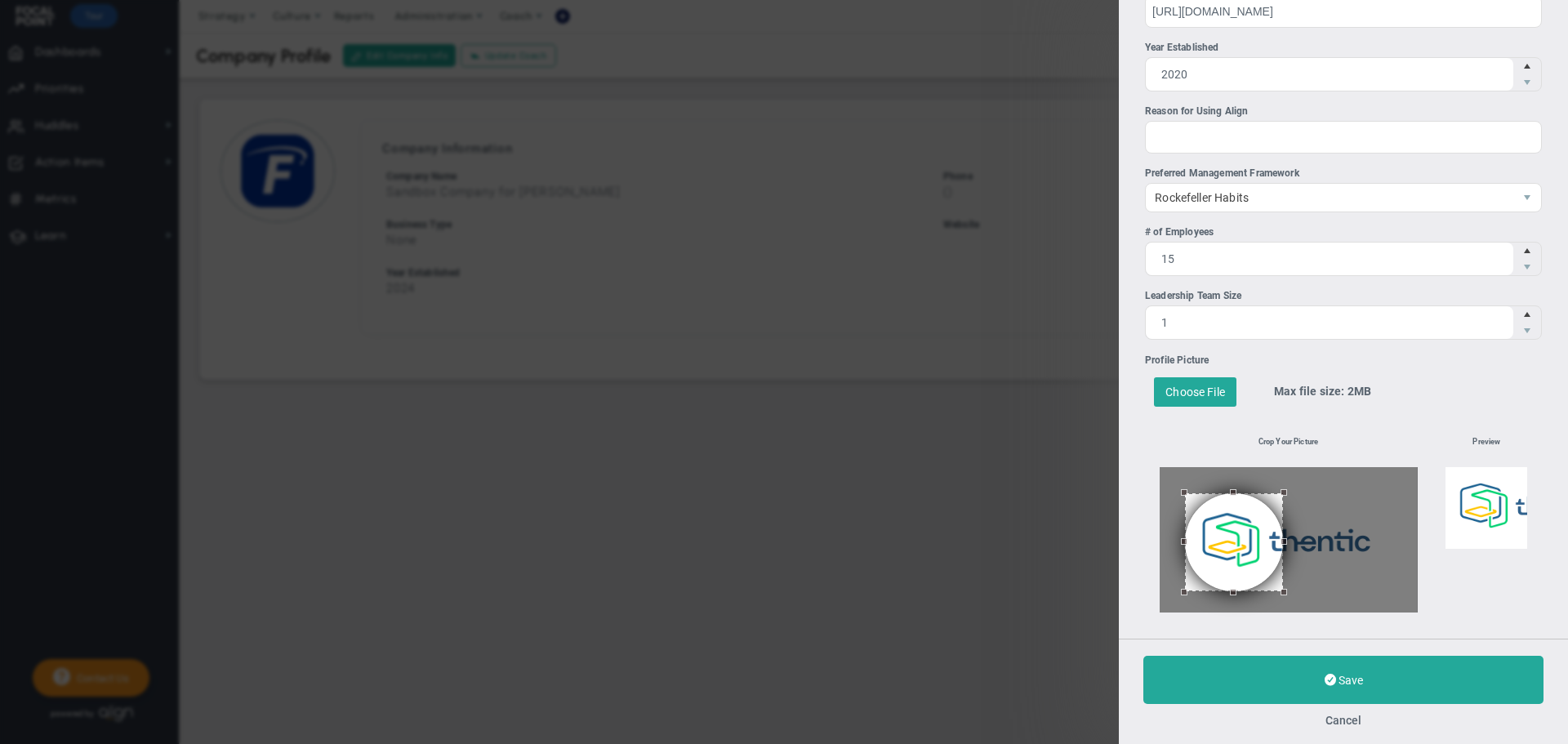
click at [1241, 572] on button at bounding box center [1233, 542] width 98 height 98
drag, startPoint x: 1277, startPoint y: 593, endPoint x: 1265, endPoint y: 587, distance: 13.4
click at [1265, 587] on div at bounding box center [1288, 539] width 258 height 145
click at [1242, 574] on button at bounding box center [1229, 540] width 86 height 86
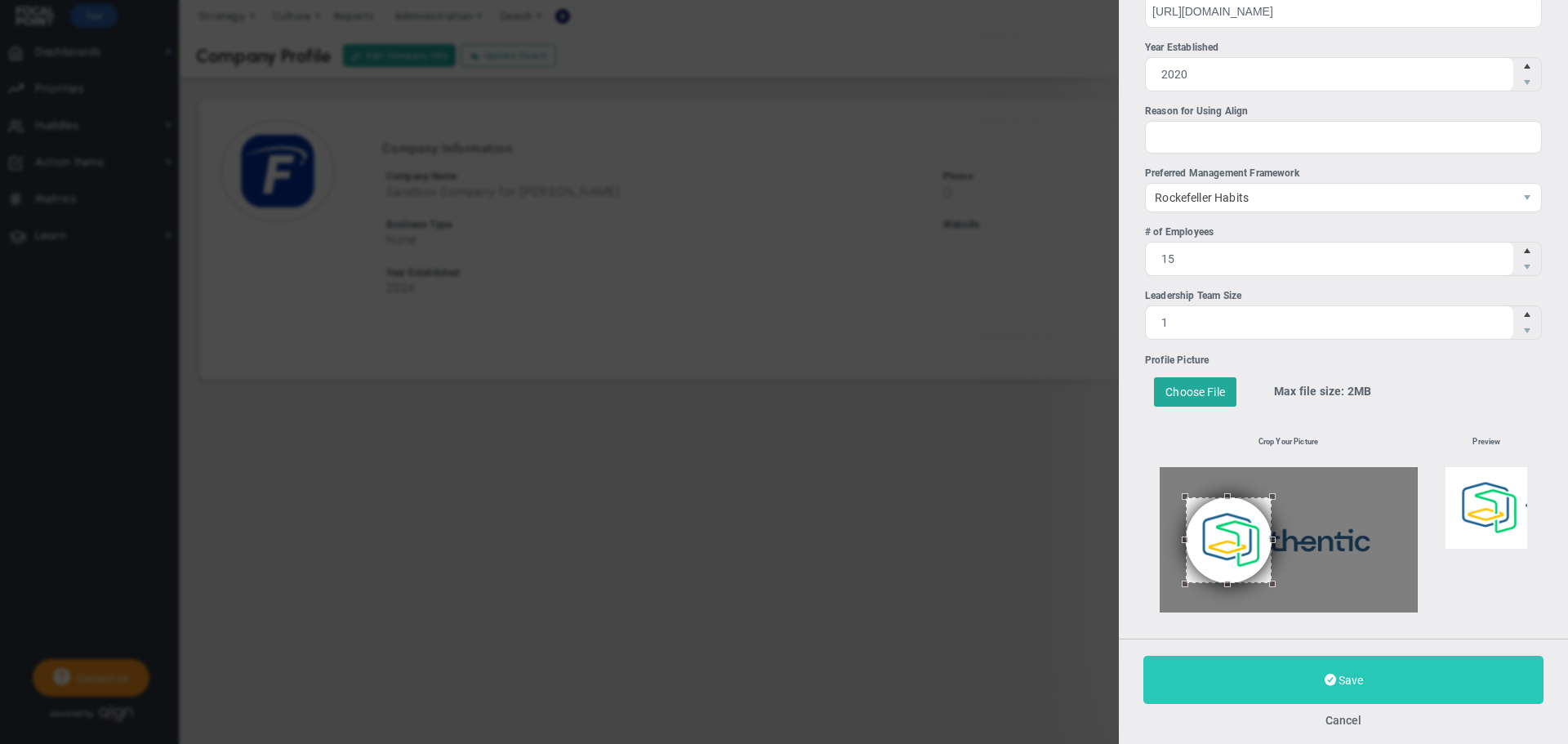
click at [1303, 667] on button "Save" at bounding box center [1342, 680] width 400 height 49
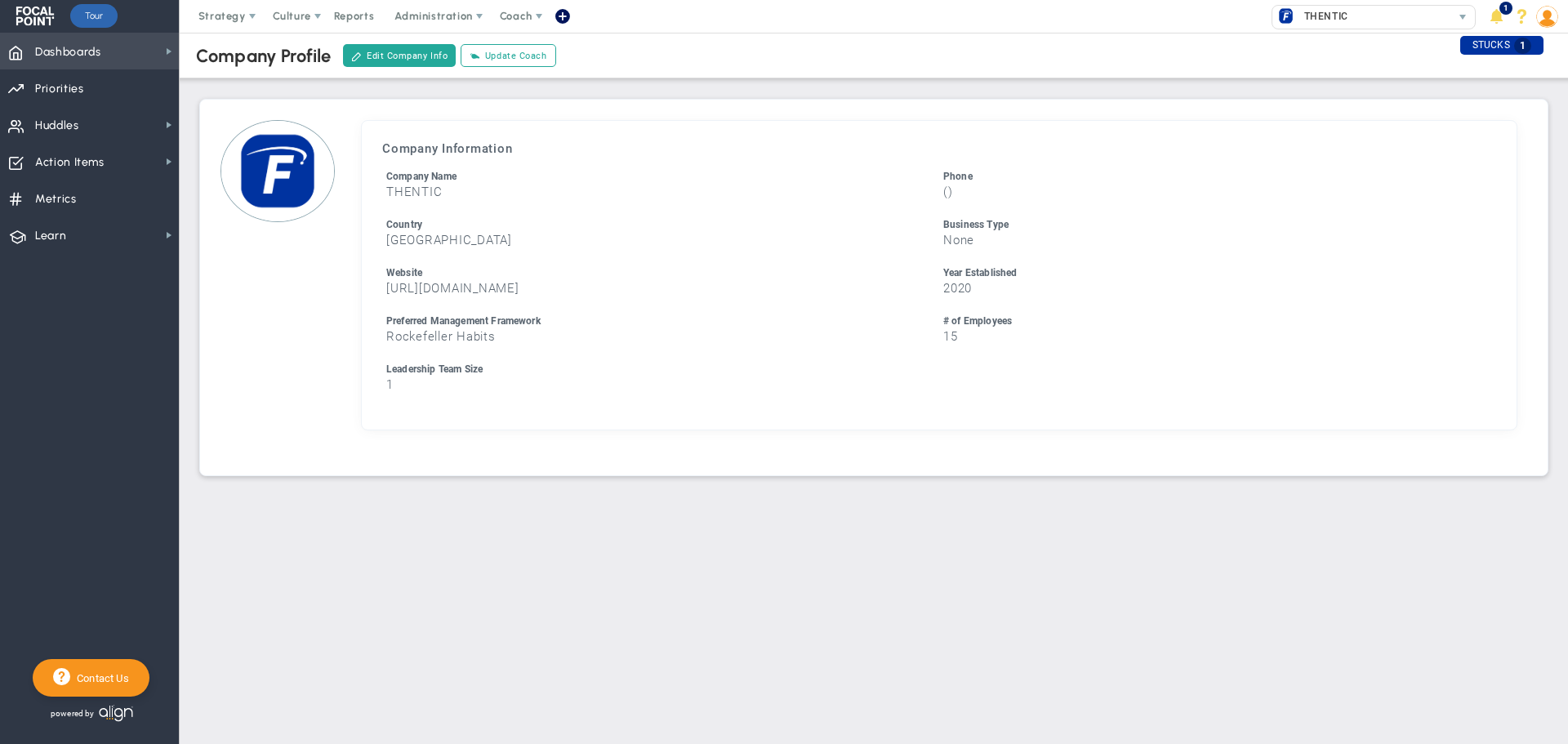
click at [99, 43] on span "Dashboards" at bounding box center [68, 52] width 66 height 34
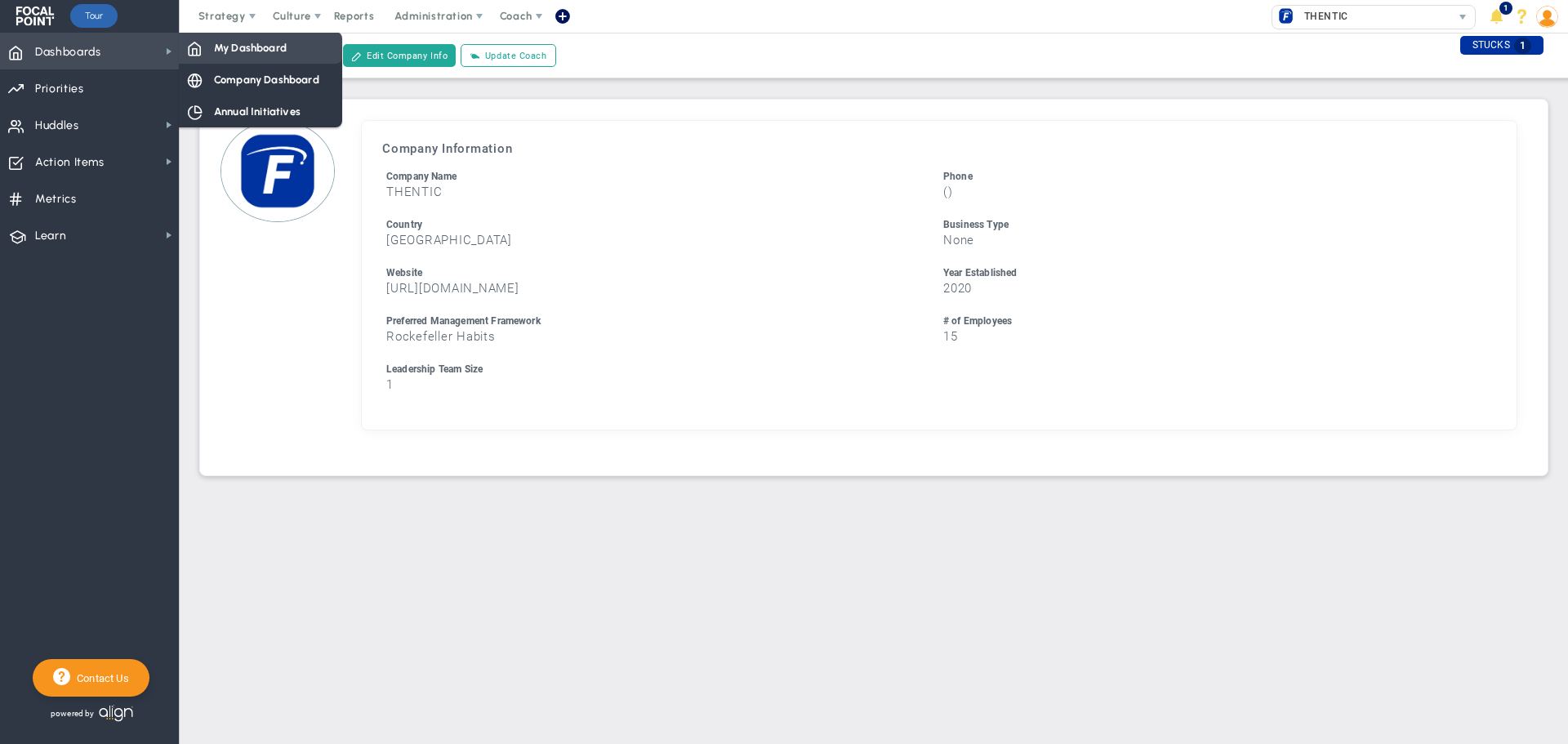
click at [243, 51] on span "My Dashboard" at bounding box center [250, 48] width 73 height 16
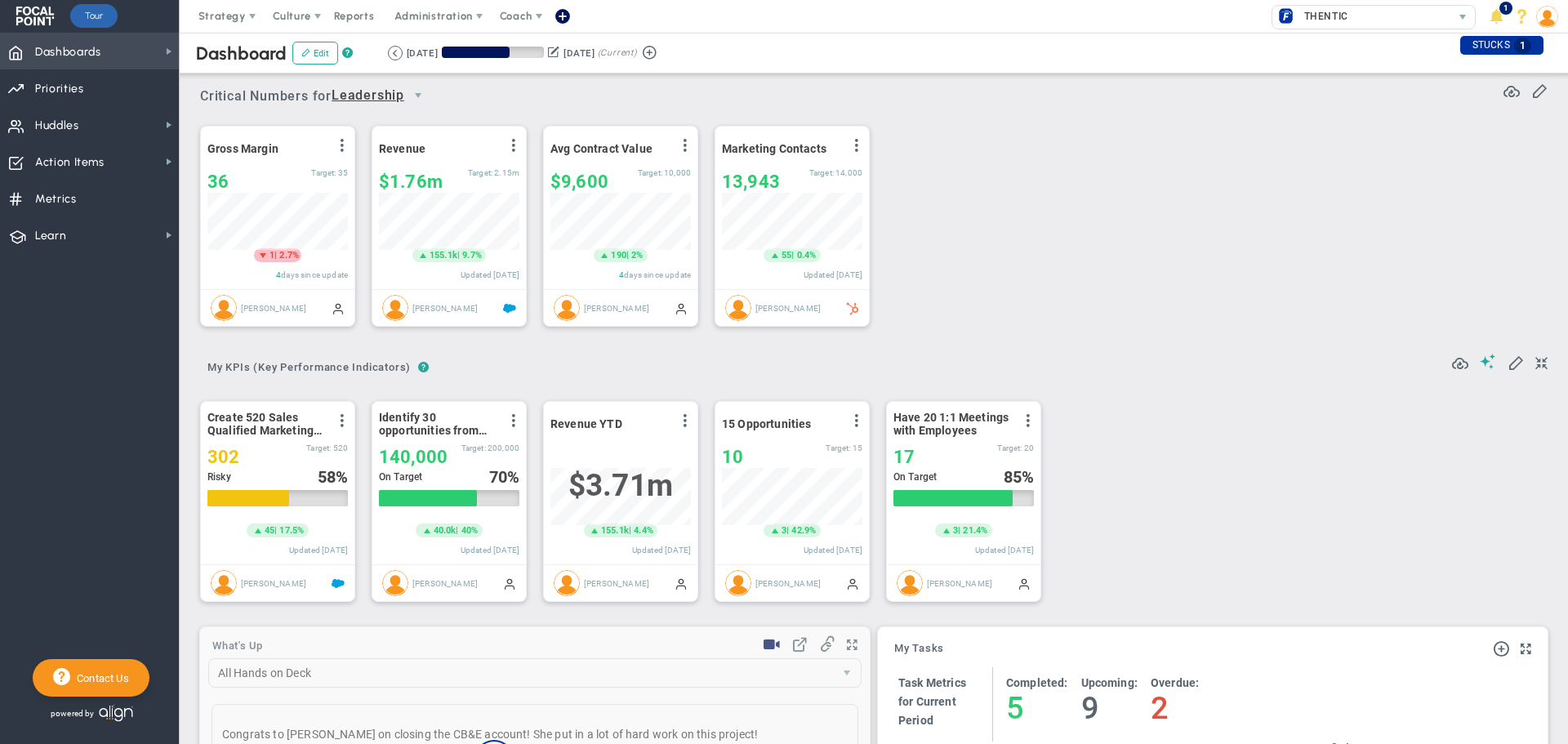
scroll to position [57, 140]
click at [154, 53] on span "Dashboards Dashboards" at bounding box center [89, 52] width 179 height 37
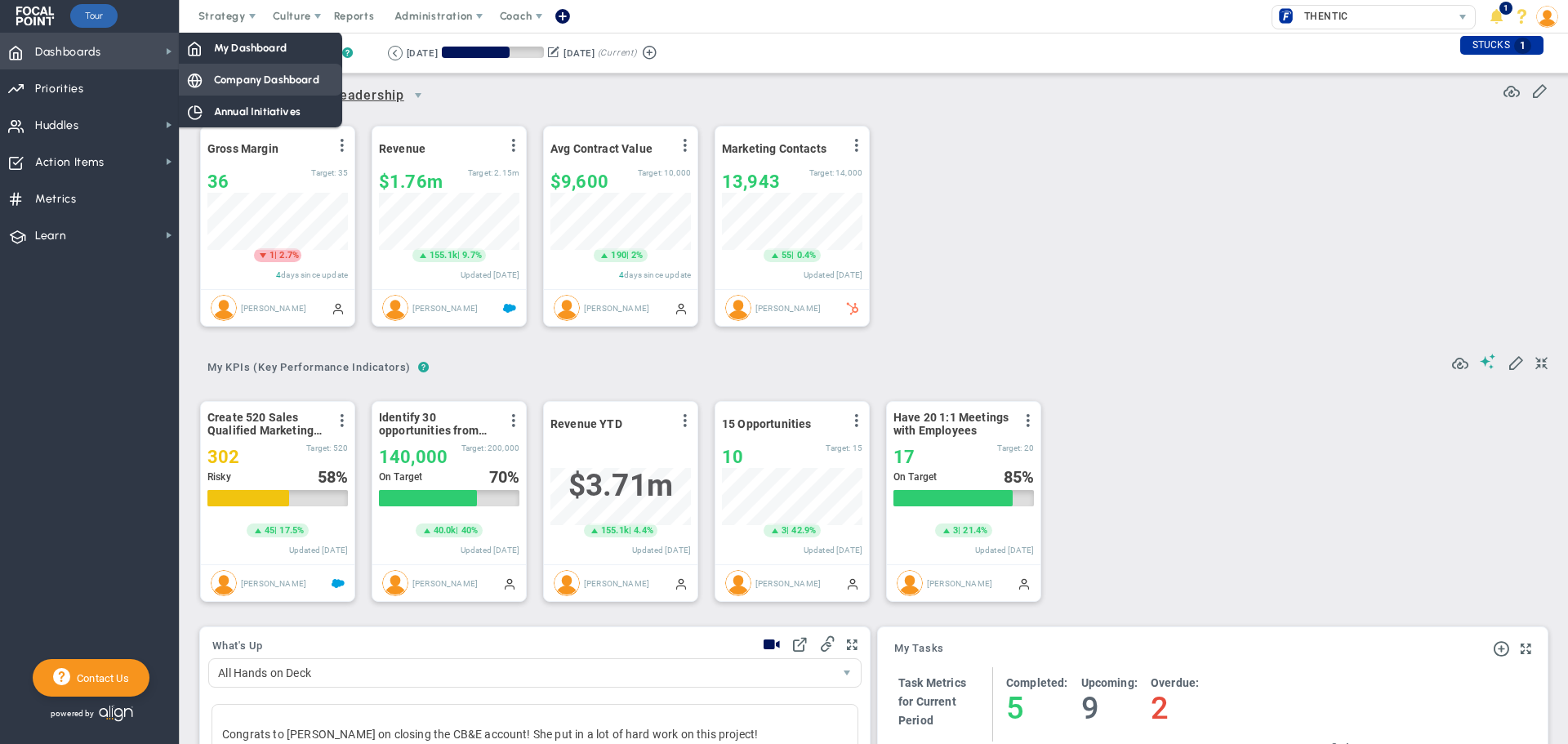
click at [240, 78] on span "Company Dashboard" at bounding box center [267, 80] width 105 height 16
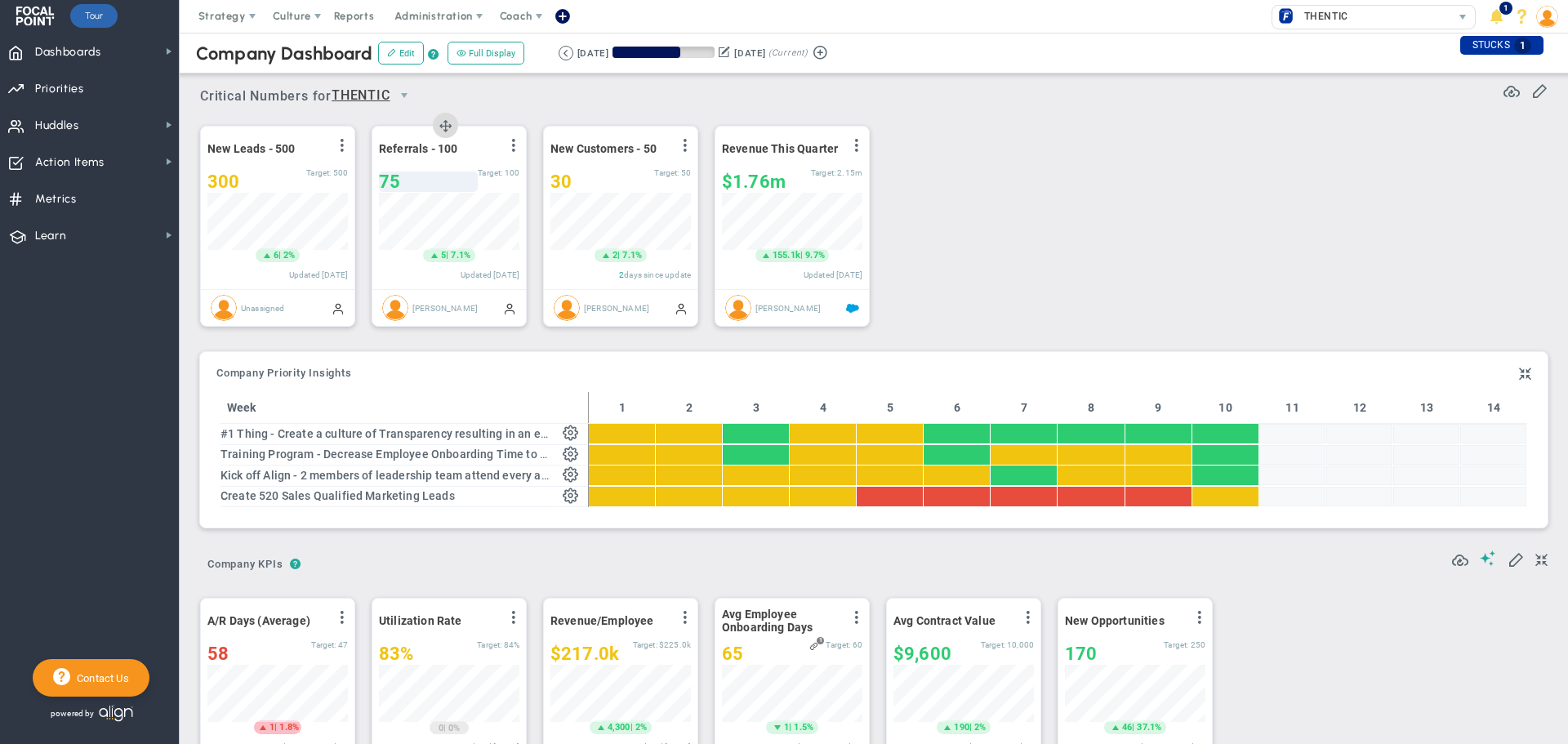
scroll to position [57, 140]
click at [71, 58] on span "Dashboards" at bounding box center [68, 52] width 66 height 34
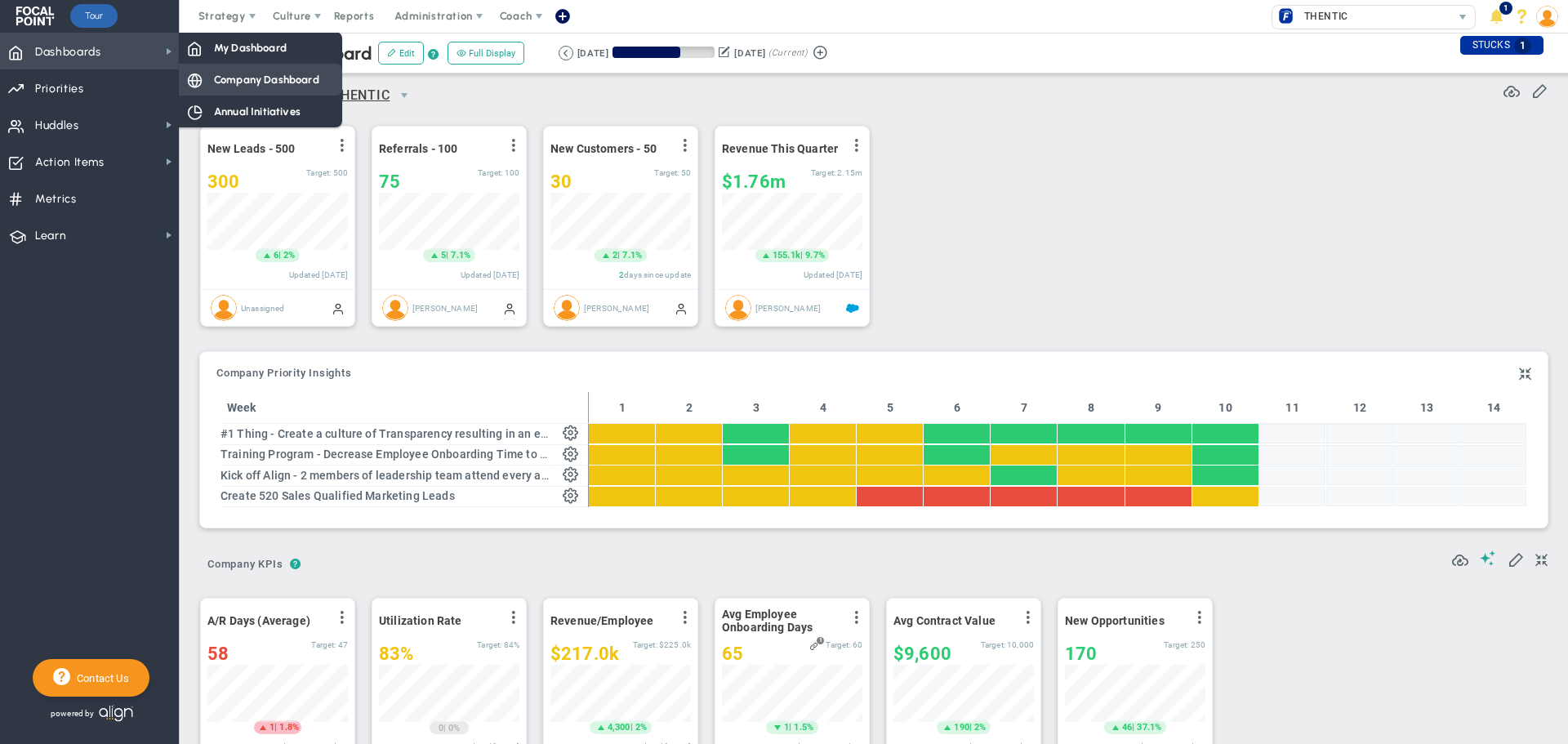
click at [258, 79] on span "Company Dashboard" at bounding box center [267, 80] width 105 height 16
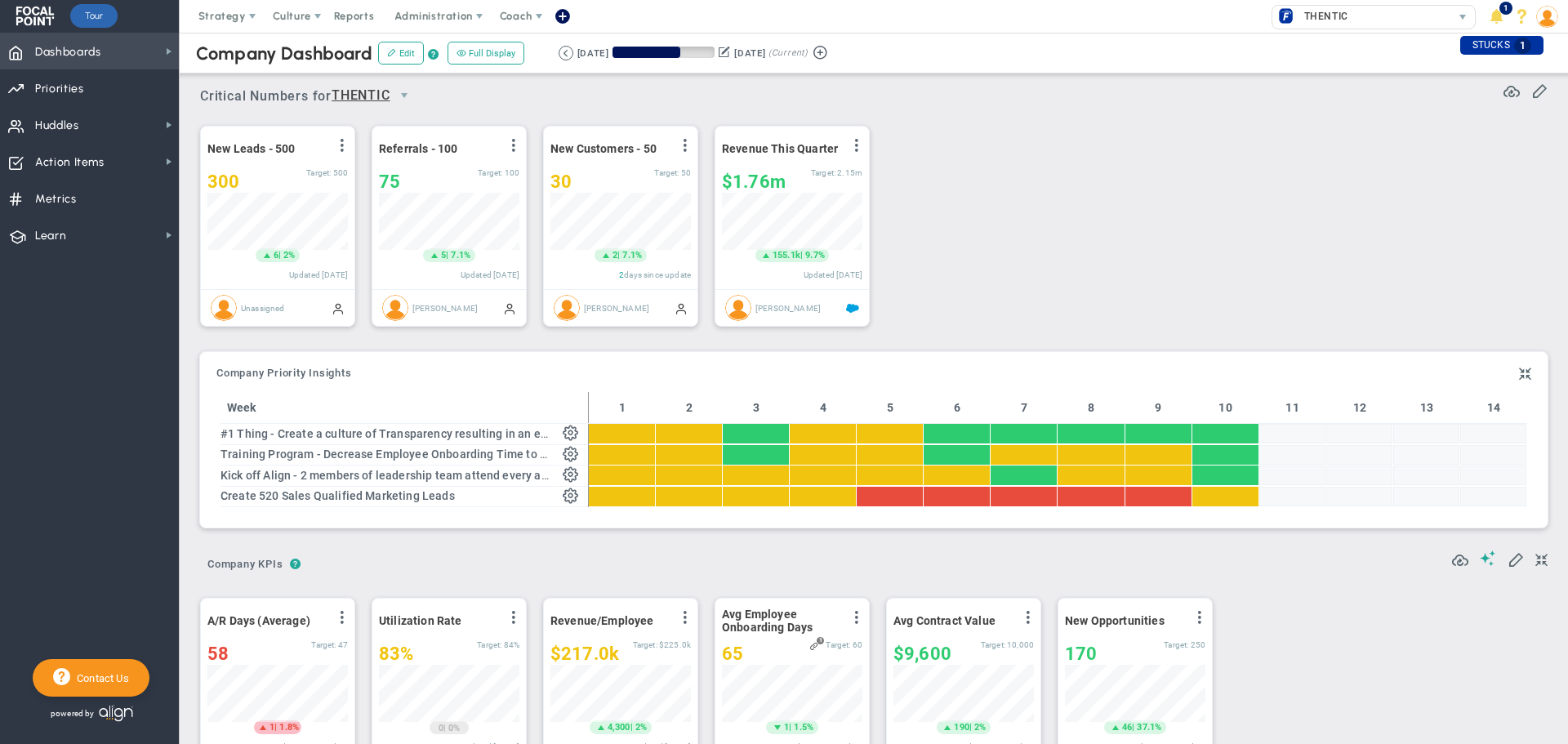
click at [159, 43] on span "Dashboards Dashboards" at bounding box center [89, 52] width 179 height 37
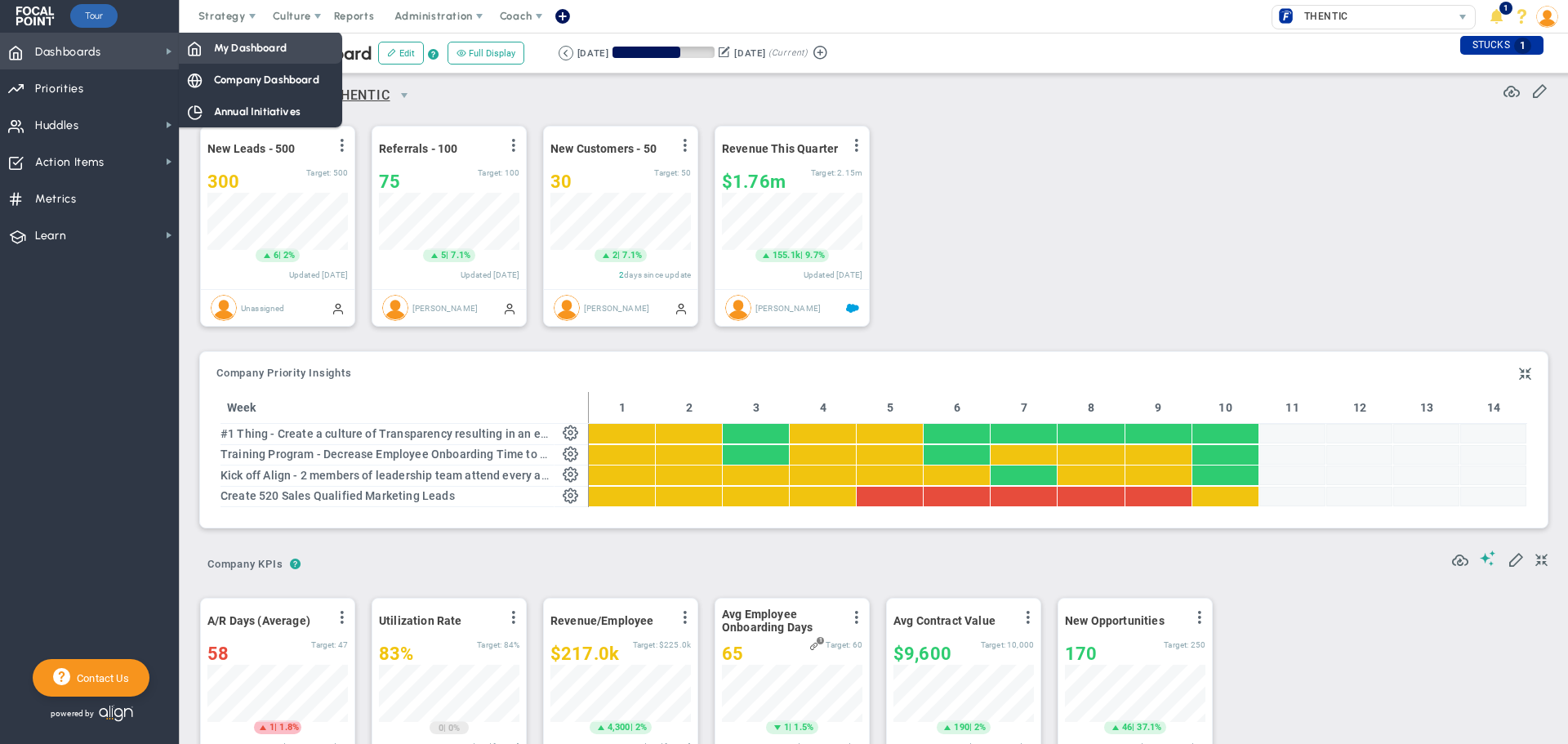
click at [227, 53] on span "My Dashboard" at bounding box center [250, 48] width 73 height 16
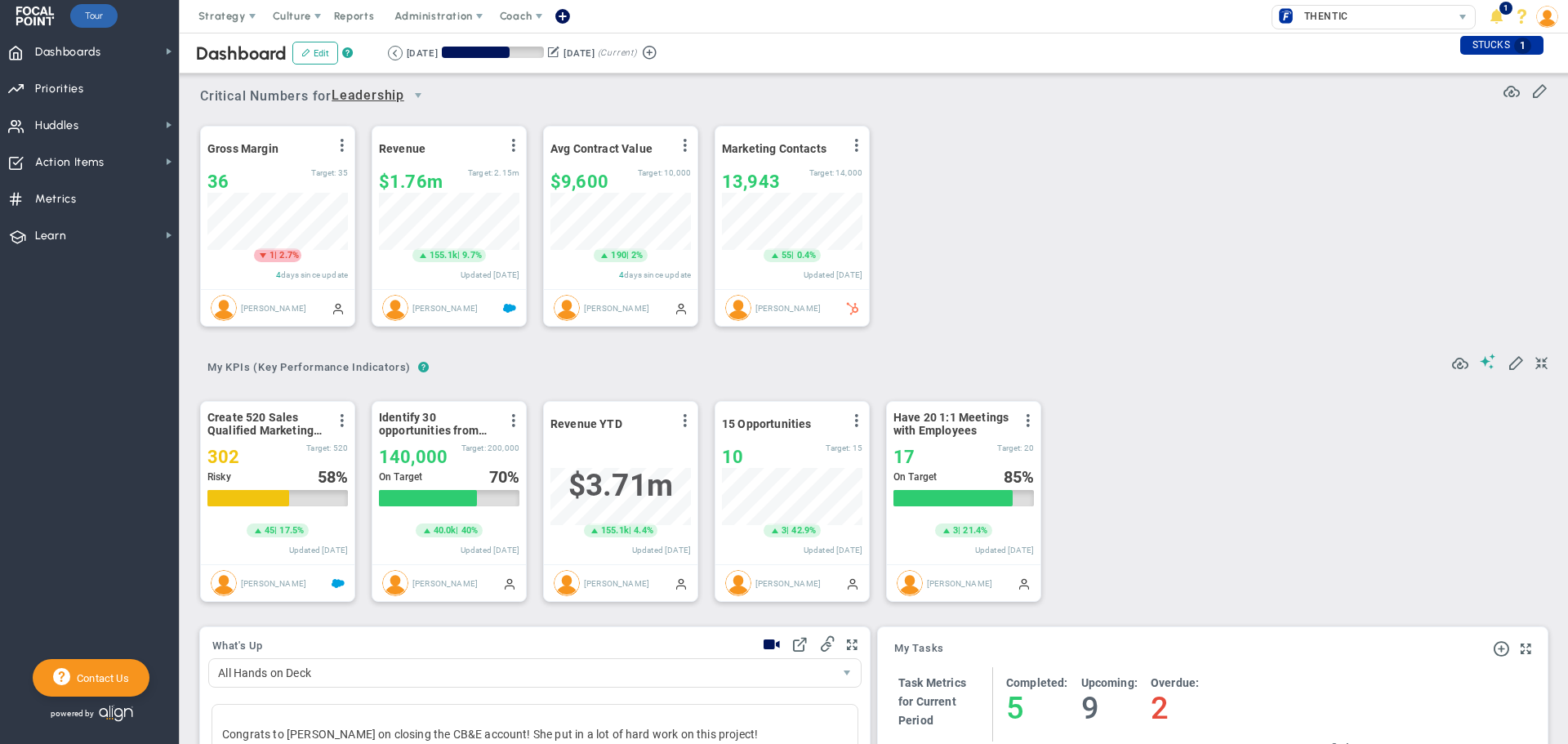
scroll to position [57, 140]
